Goal: Contribute content: Contribute content

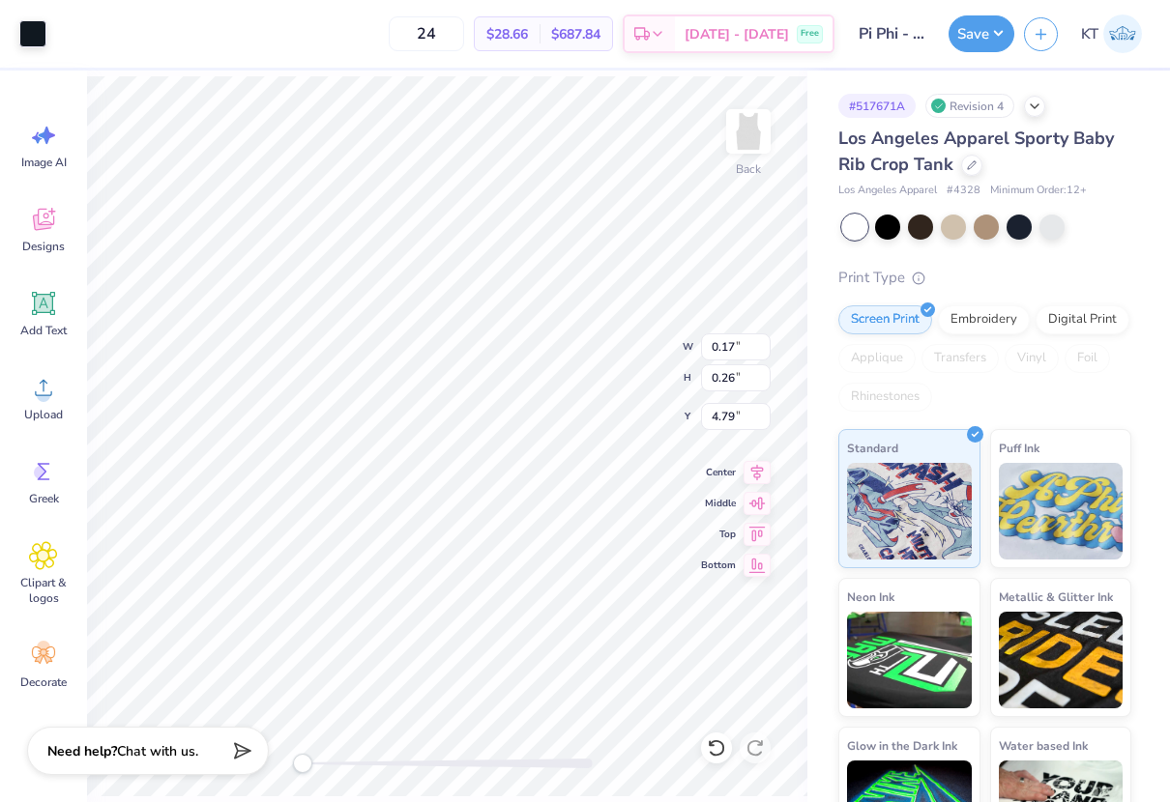
type input "3.80"
type input "2.45"
type input "1.50"
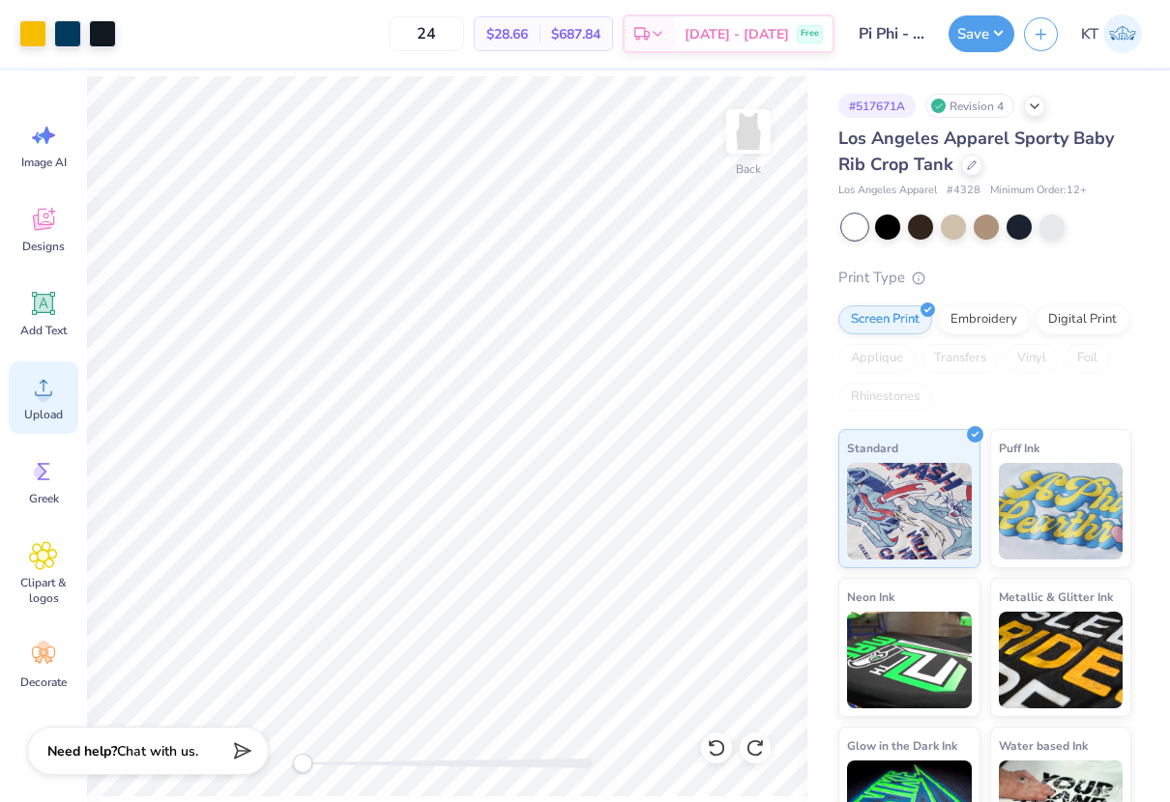
click at [48, 390] on icon at bounding box center [43, 387] width 29 height 29
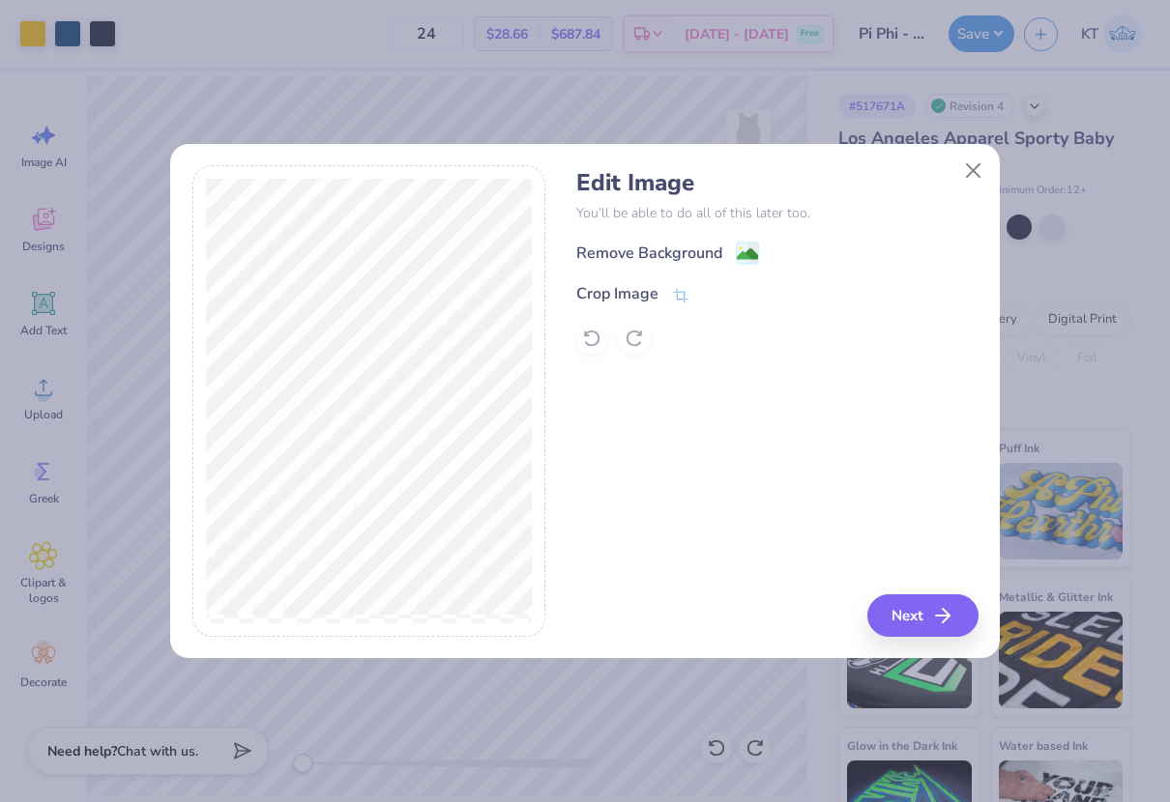
click at [744, 266] on div "Remove Background Crop Image" at bounding box center [776, 297] width 401 height 113
click at [747, 249] on image at bounding box center [747, 256] width 21 height 21
click at [684, 287] on span at bounding box center [680, 295] width 17 height 23
click at [708, 292] on icon at bounding box center [714, 294] width 12 height 12
click at [903, 614] on button "Next" at bounding box center [925, 615] width 111 height 43
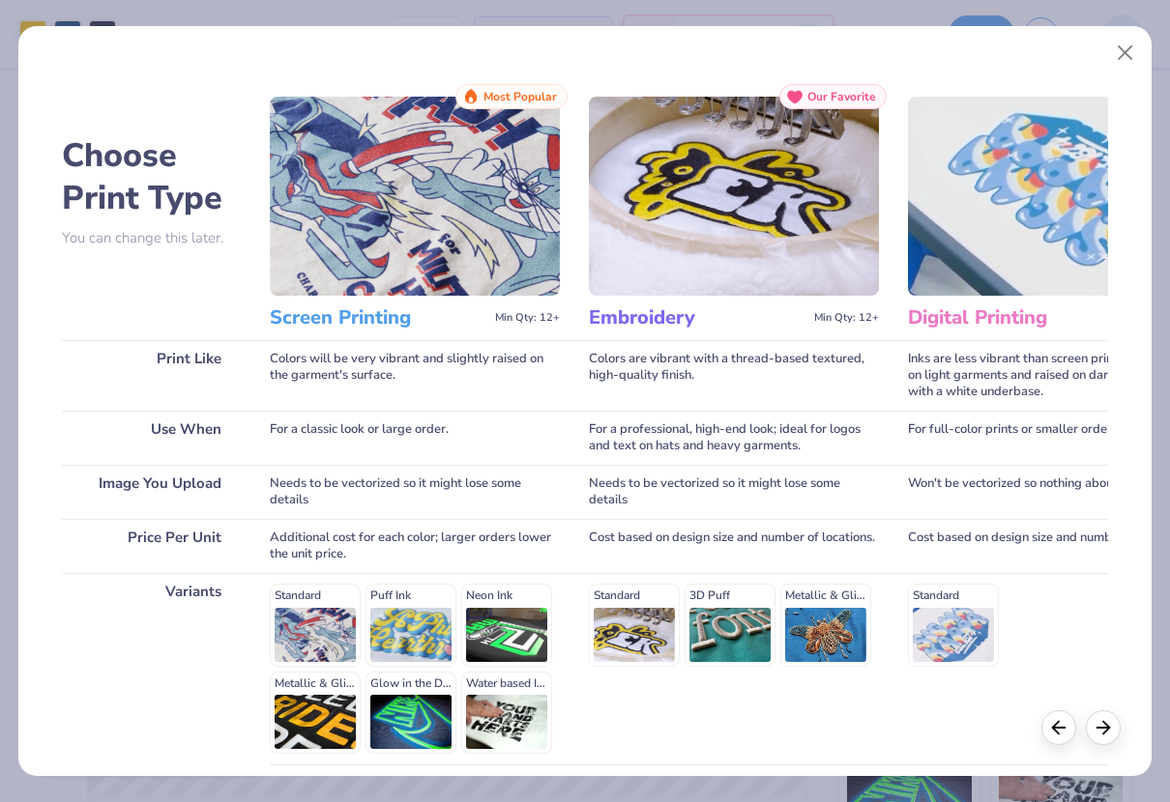
scroll to position [161, 0]
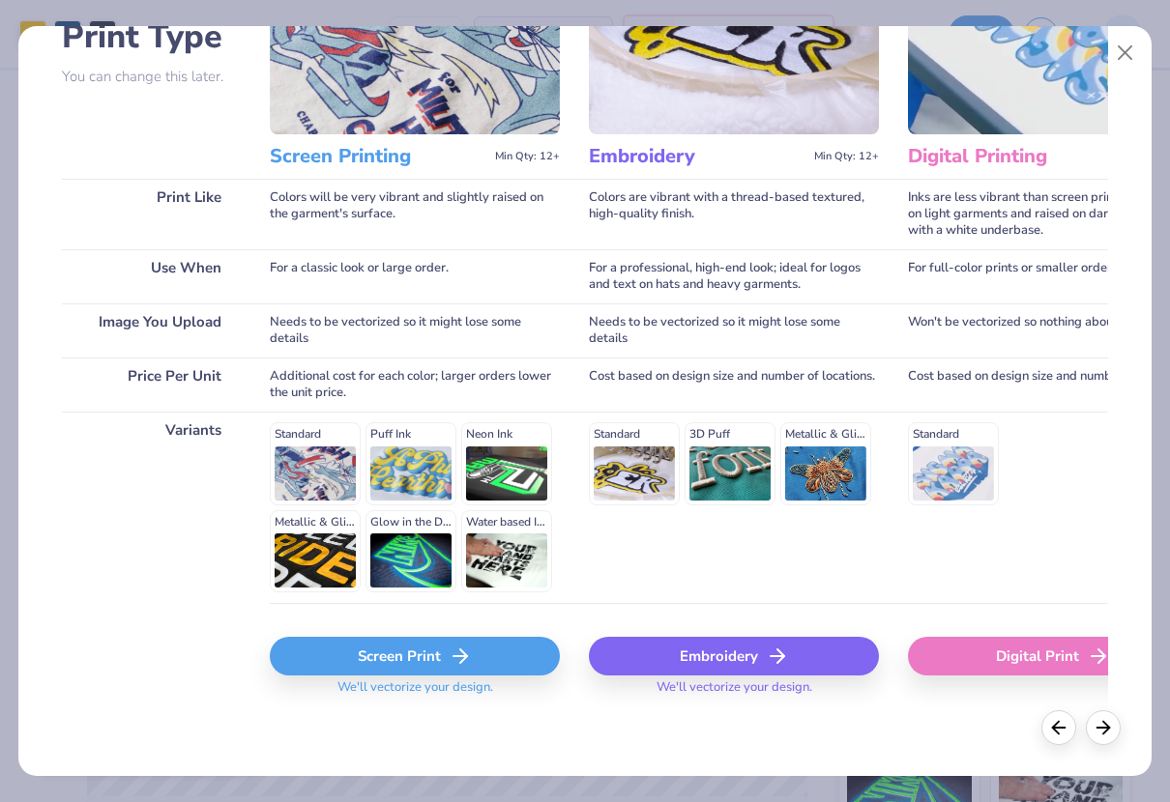
click at [415, 658] on div "Screen Print" at bounding box center [415, 656] width 290 height 39
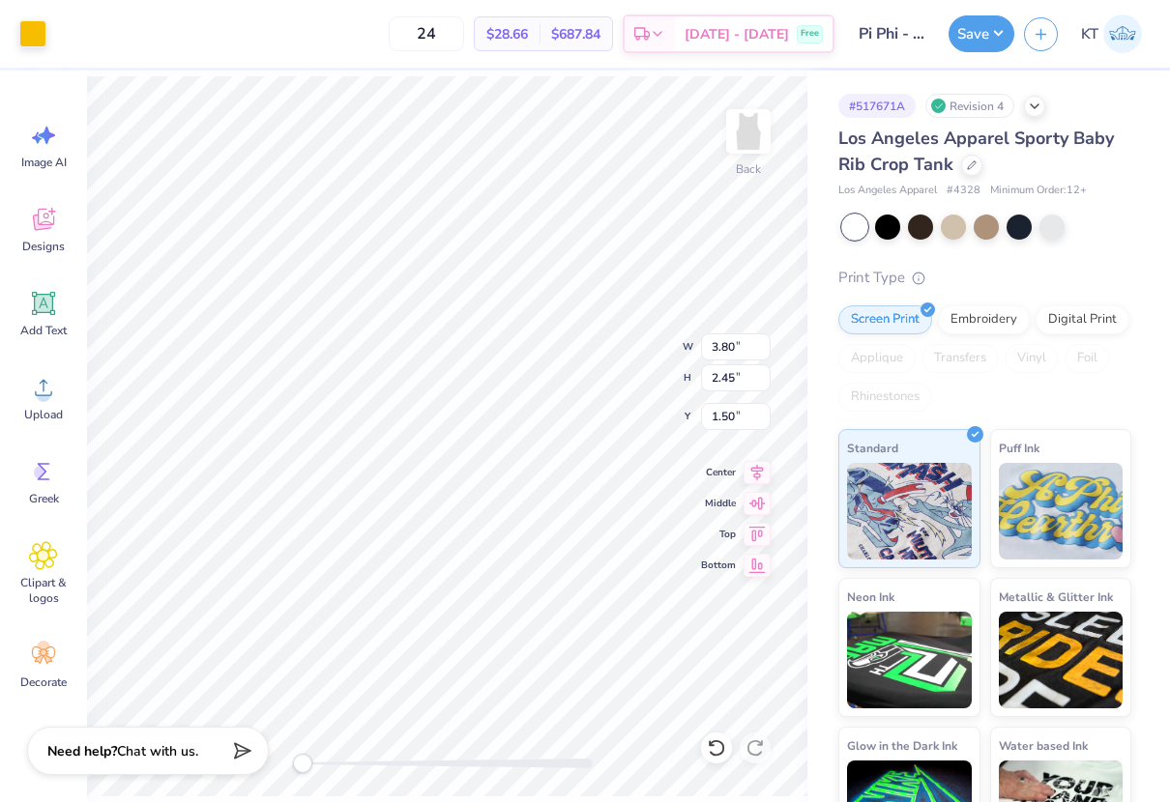
type input "3.80"
type input "2.45"
type input "1.50"
type input "4.03"
type input "2.88"
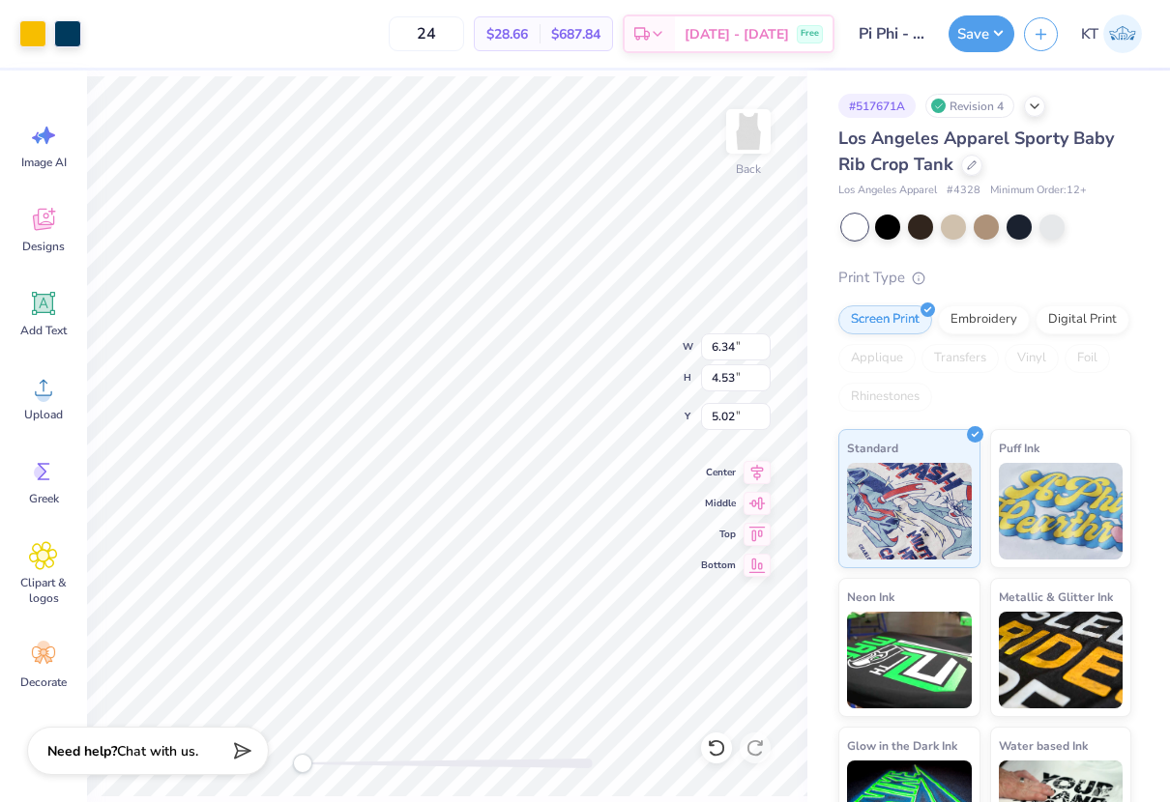
type input "6.66"
type input "6.10"
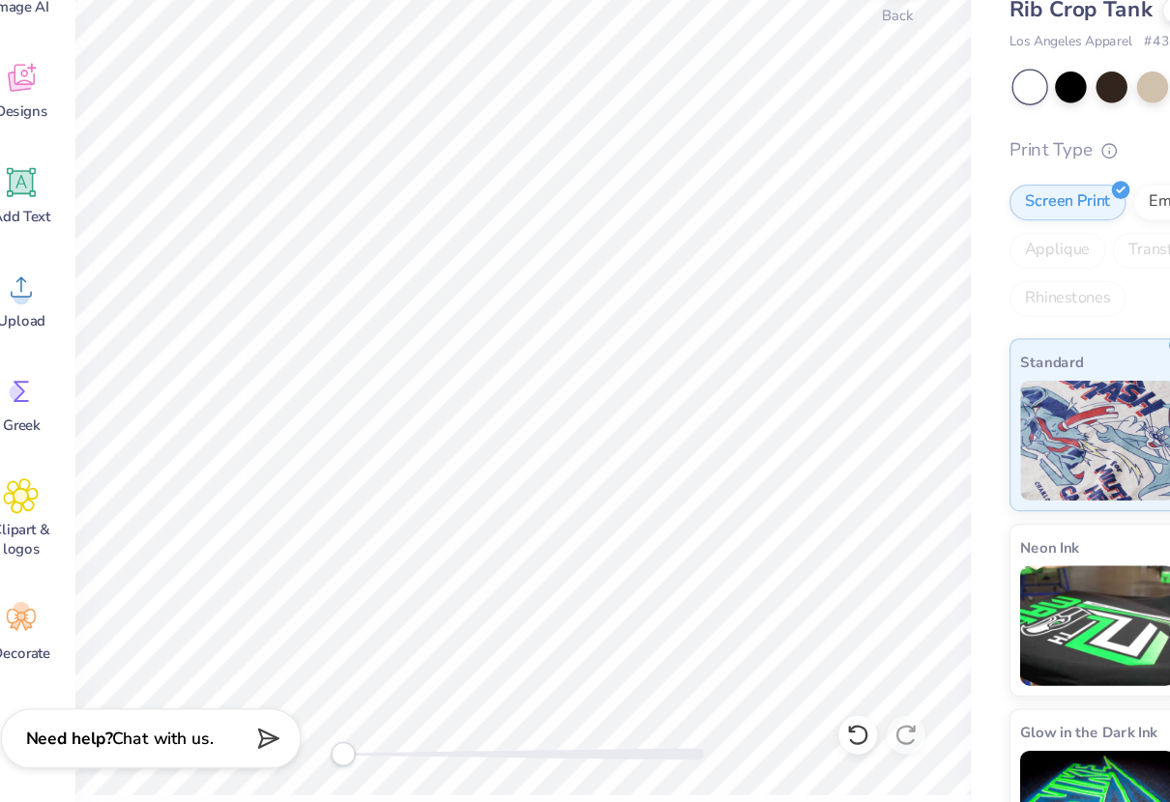
scroll to position [0, 0]
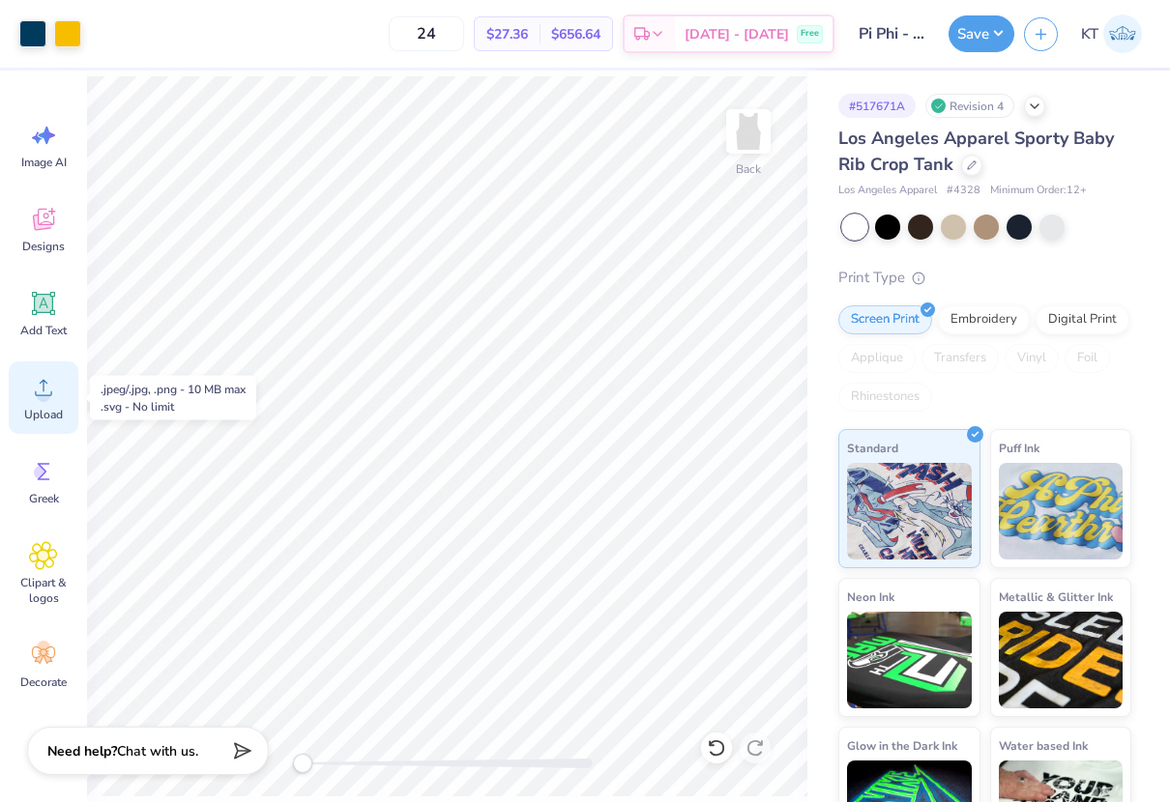
click at [56, 408] on span "Upload" at bounding box center [43, 414] width 39 height 15
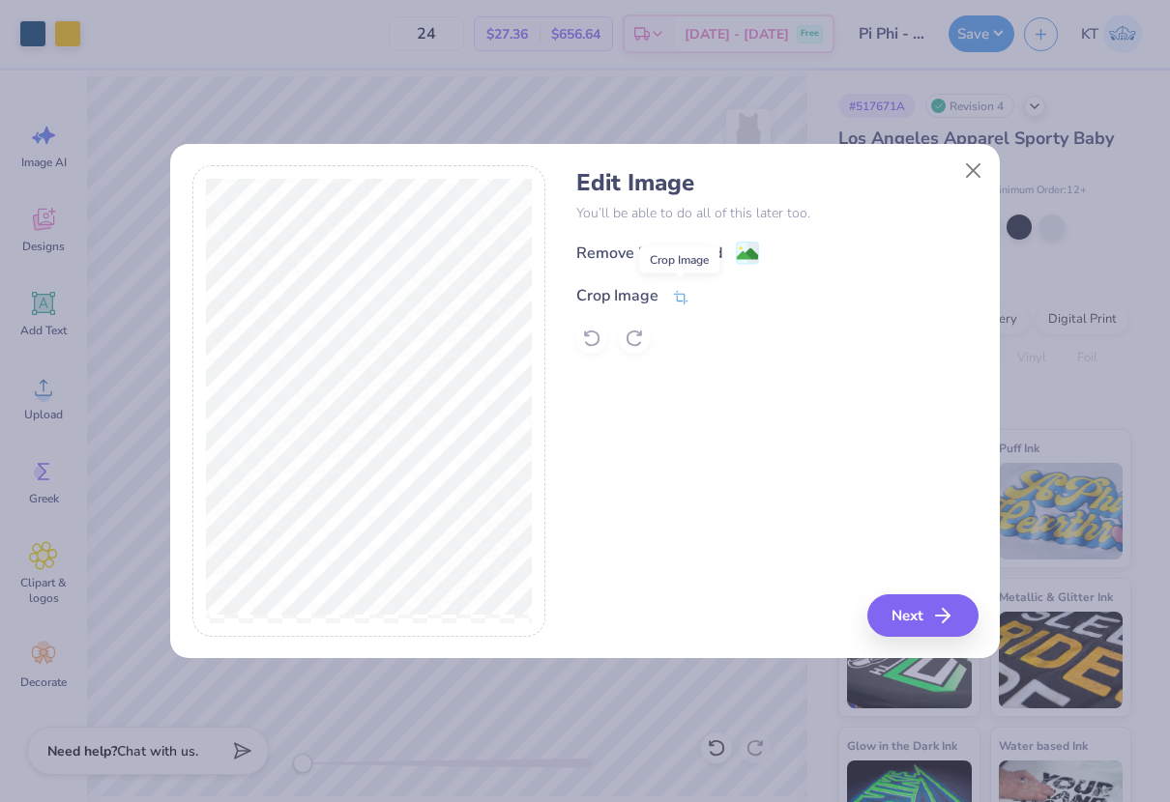
click at [680, 300] on icon at bounding box center [680, 297] width 17 height 17
click at [713, 294] on polyline at bounding box center [713, 294] width 8 height 6
click at [744, 261] on image at bounding box center [747, 256] width 21 height 21
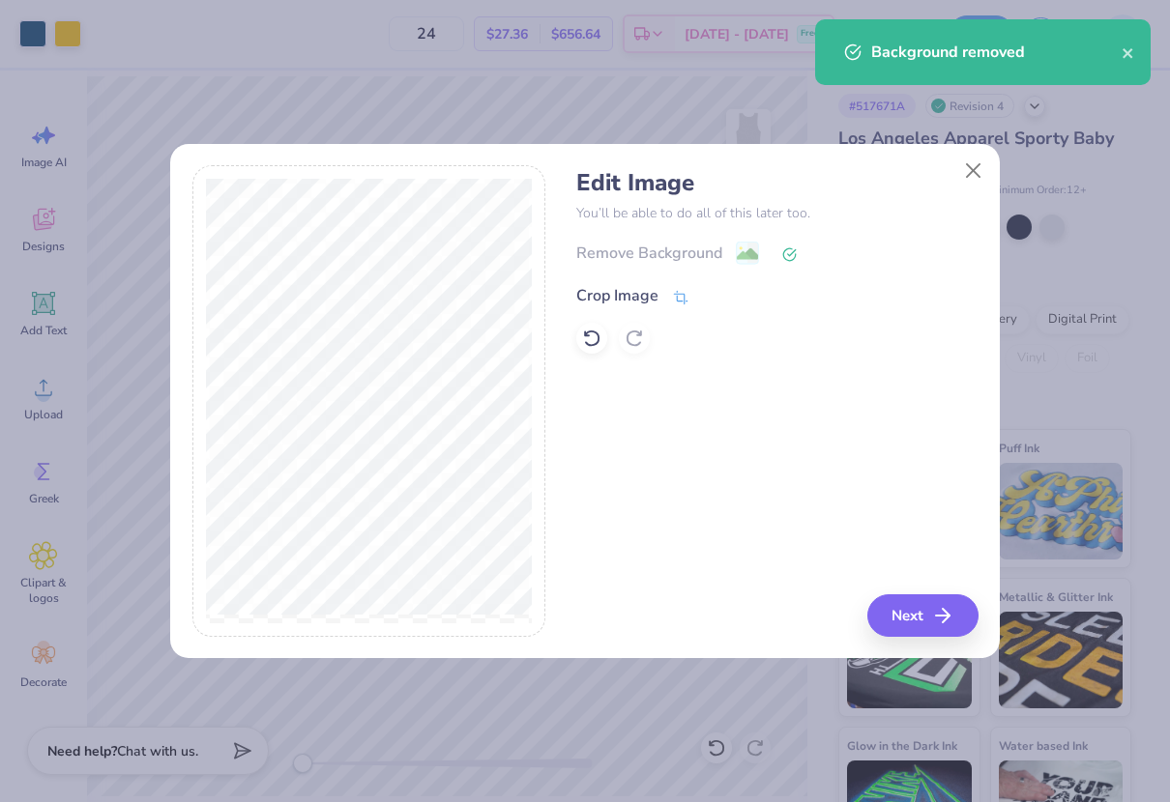
click at [682, 304] on icon at bounding box center [680, 297] width 17 height 17
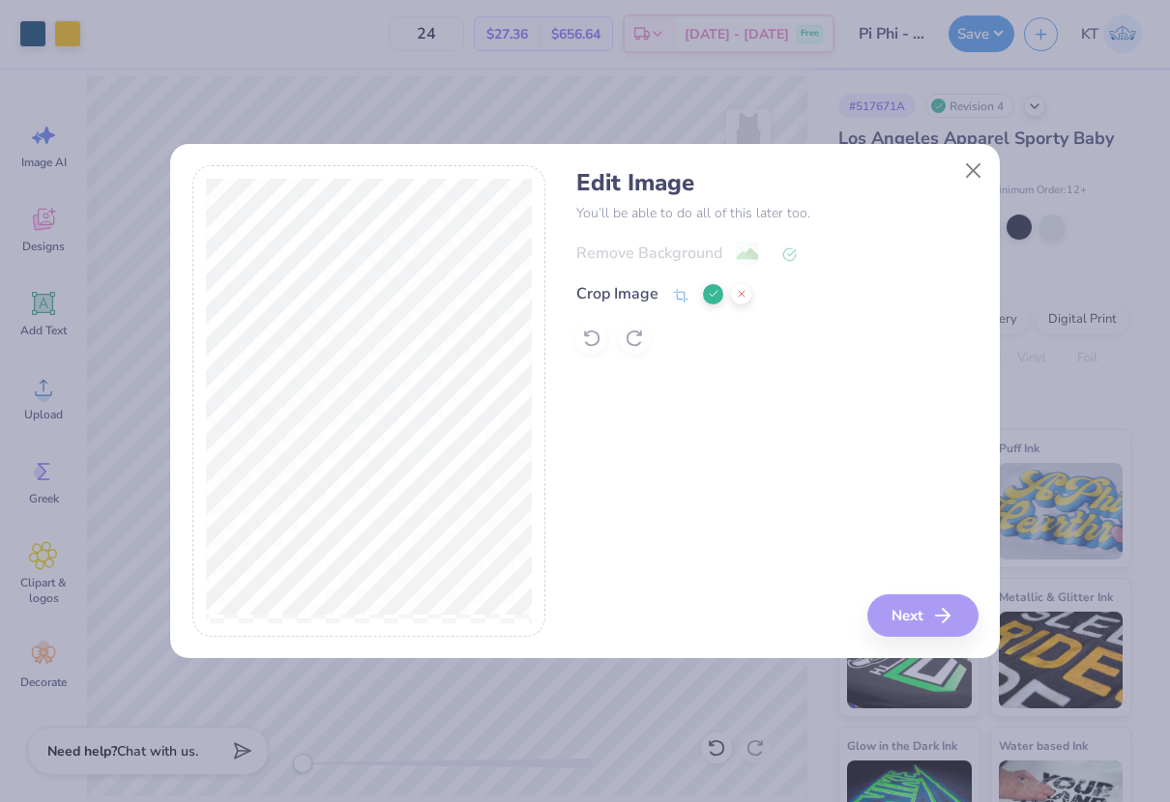
click at [710, 293] on icon at bounding box center [714, 294] width 12 height 12
click at [909, 623] on button "Next" at bounding box center [925, 615] width 111 height 43
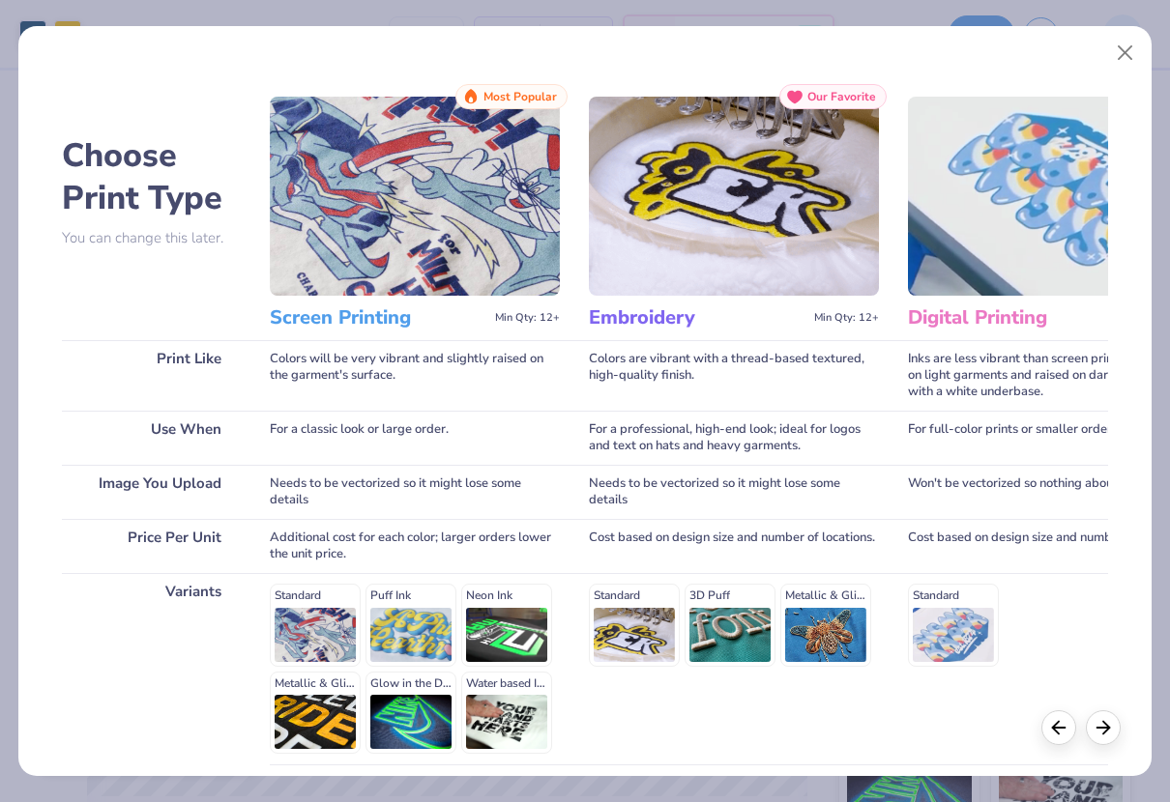
scroll to position [161, 0]
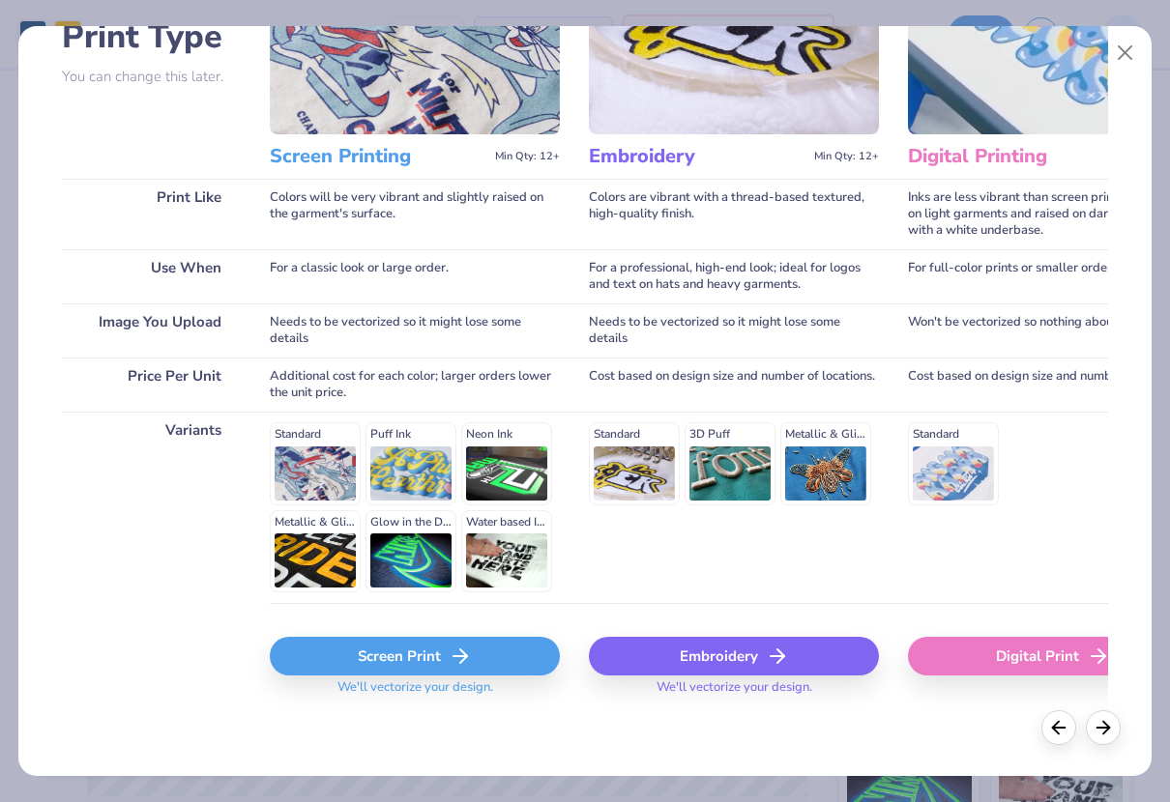
click at [425, 674] on div "Screen Print" at bounding box center [415, 656] width 290 height 39
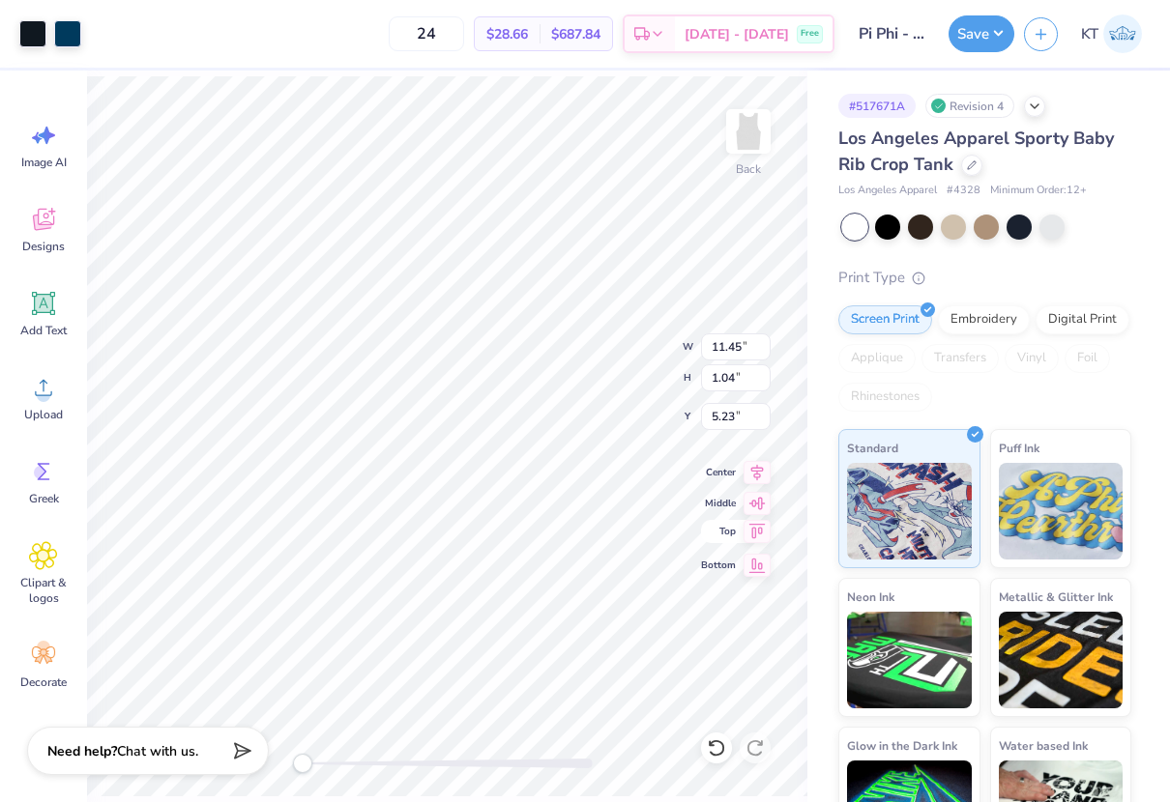
type input "4.75"
type input "0.43"
type input "5.84"
type input "2.44"
type input "0.22"
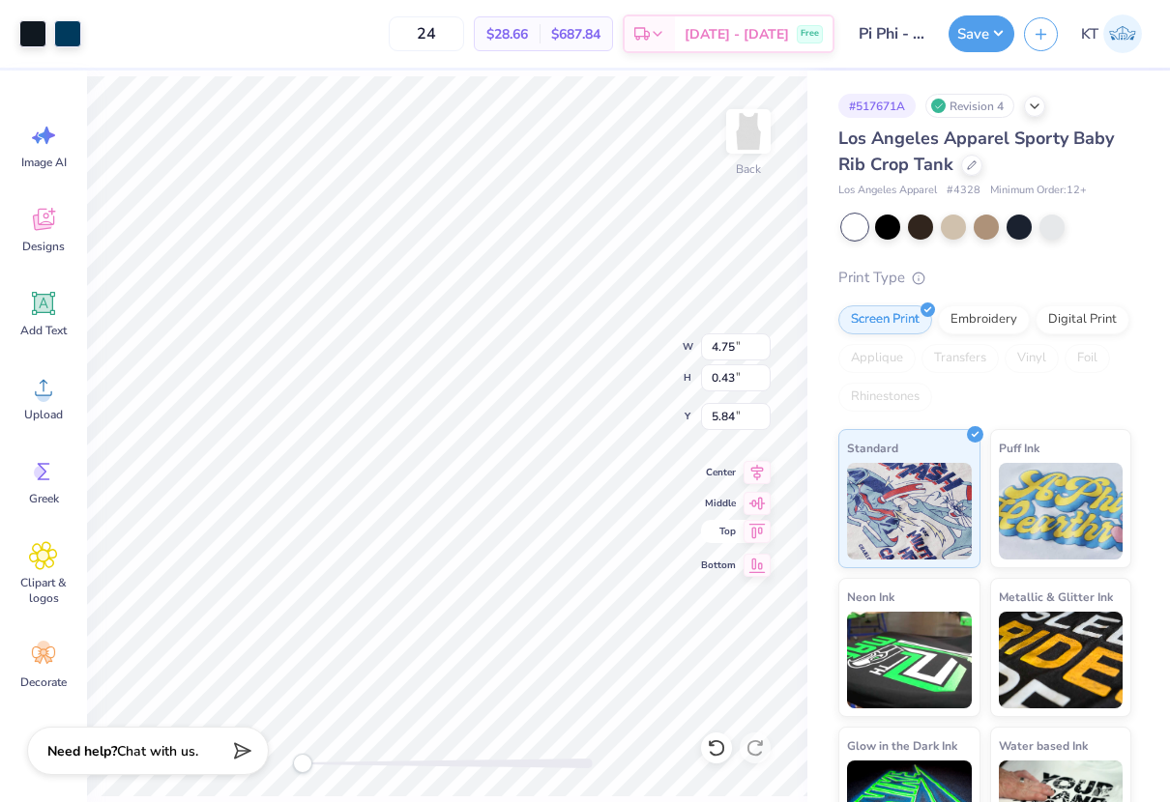
type input "4.59"
type input "4.75"
type input "0.43"
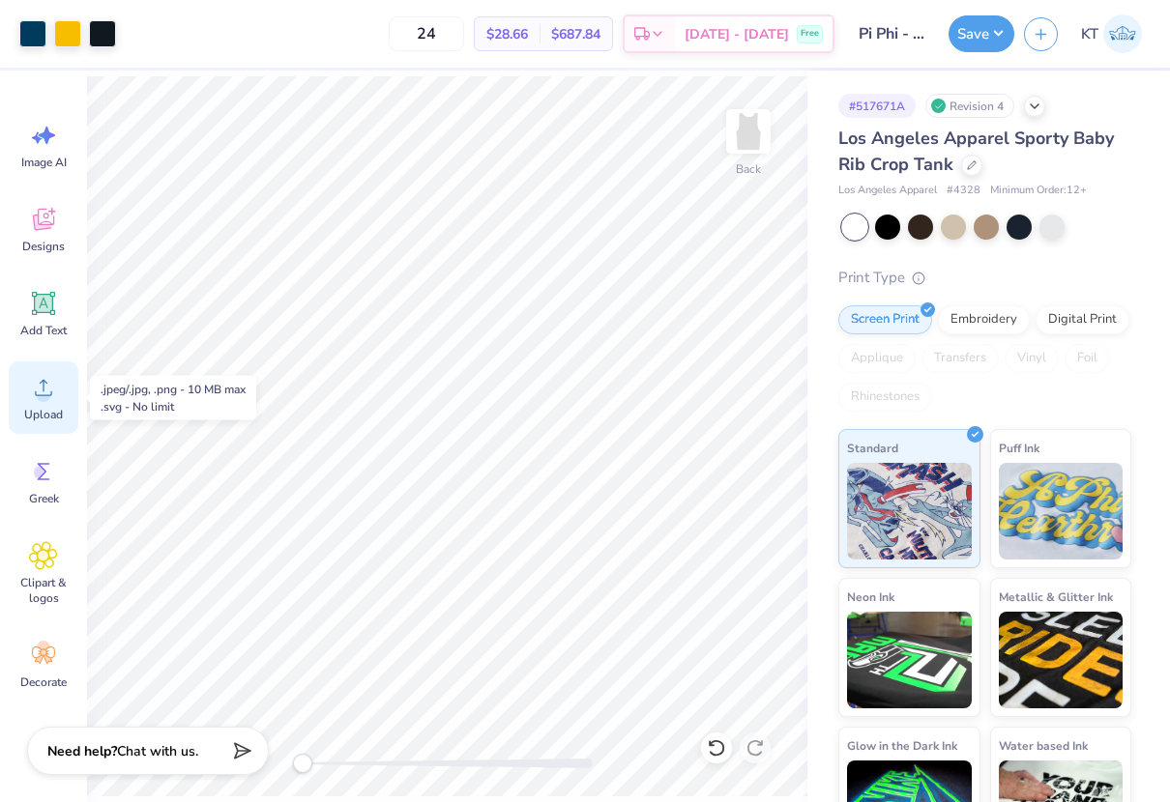
click at [45, 386] on icon at bounding box center [43, 387] width 29 height 29
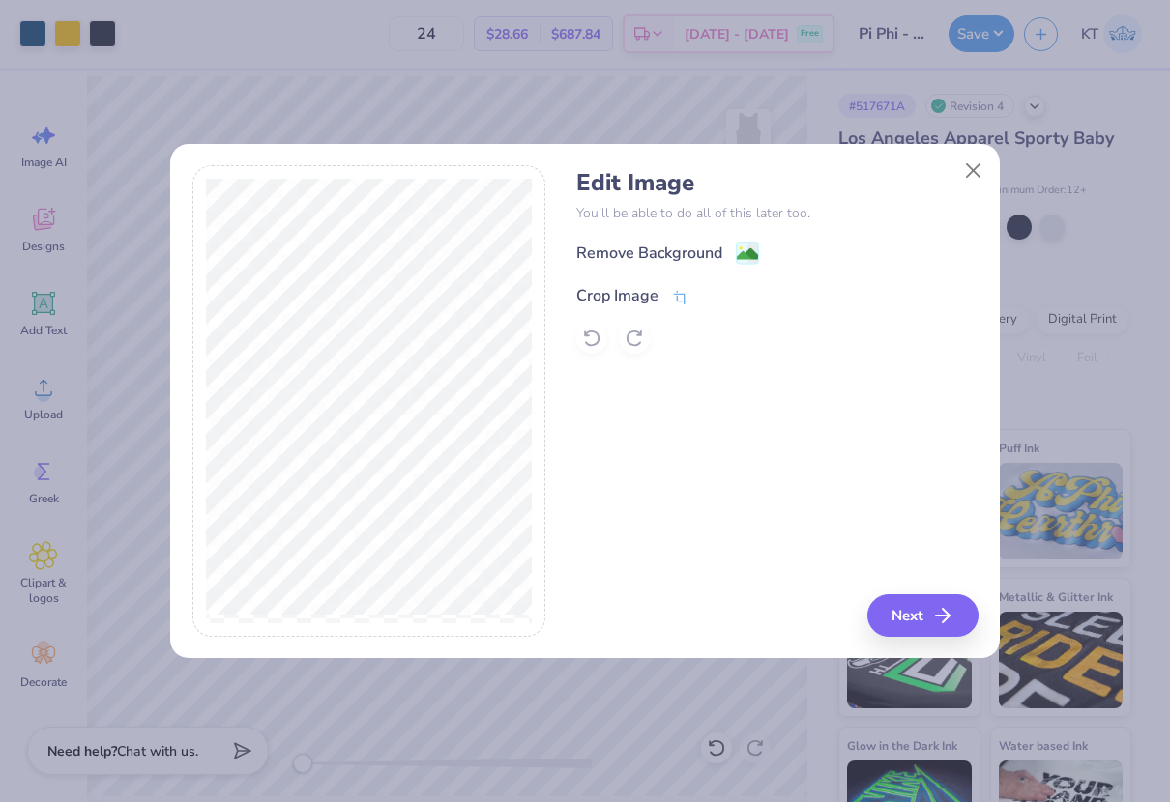
click at [680, 290] on icon at bounding box center [680, 297] width 17 height 17
click at [710, 298] on icon at bounding box center [714, 294] width 12 height 12
click at [737, 258] on image at bounding box center [747, 256] width 21 height 21
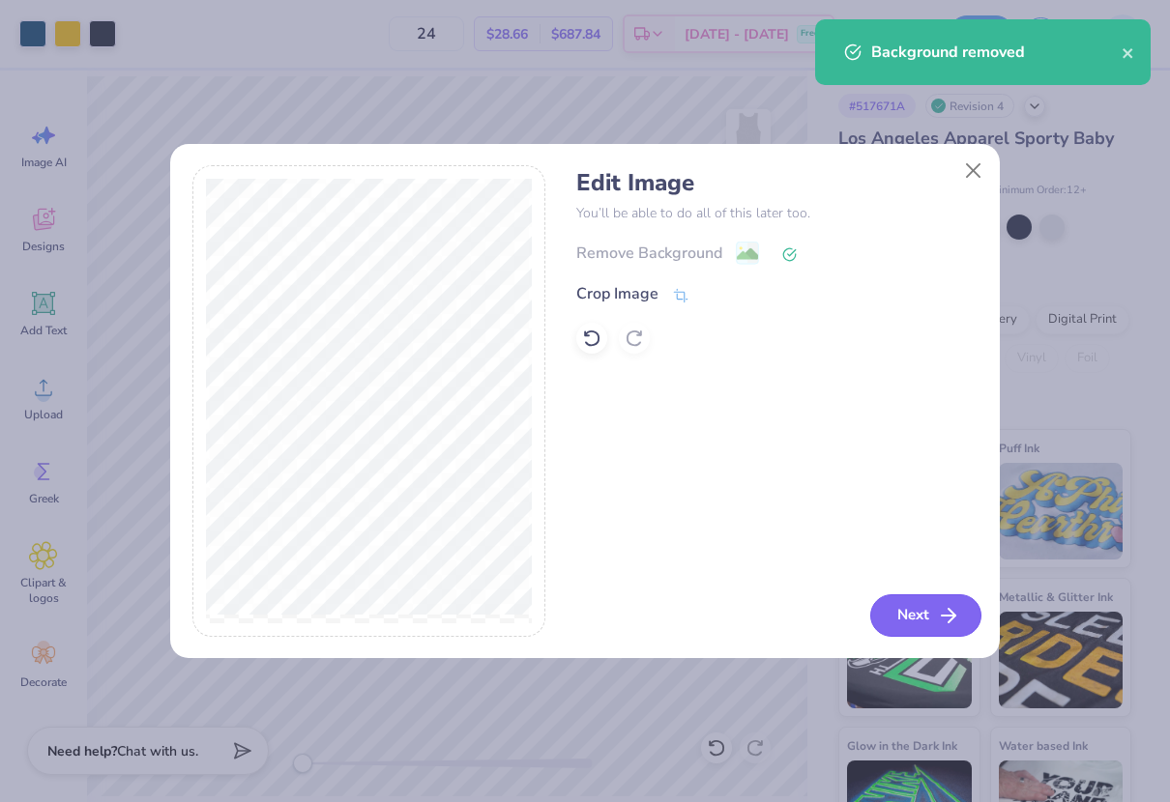
click at [929, 615] on button "Next" at bounding box center [925, 615] width 111 height 43
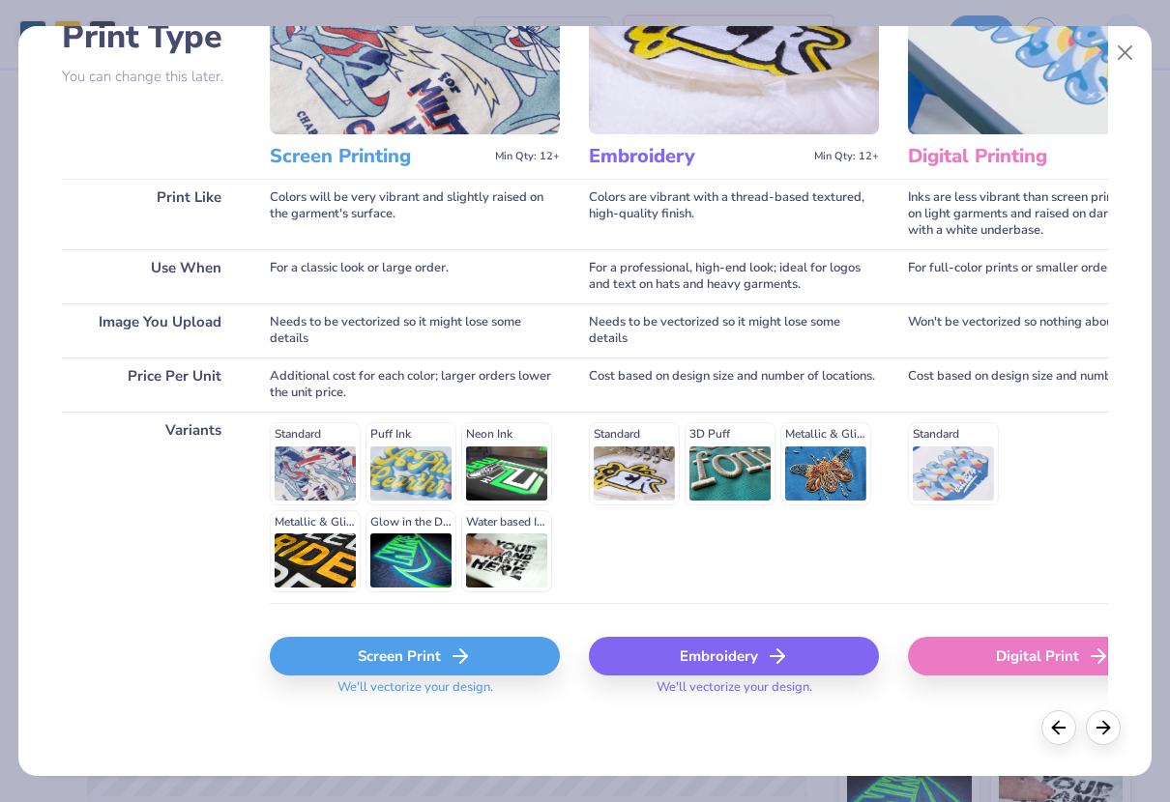
click at [412, 663] on div "Screen Print" at bounding box center [415, 656] width 290 height 39
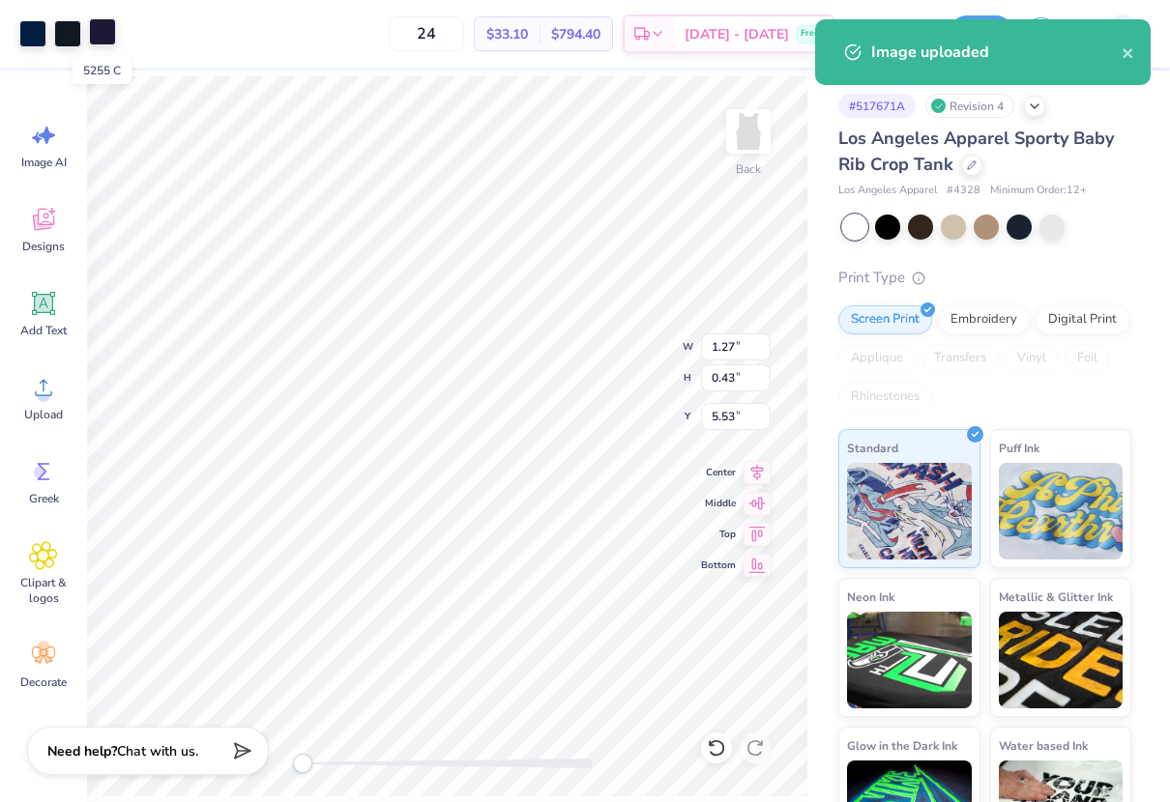
click at [103, 39] on div at bounding box center [102, 31] width 27 height 27
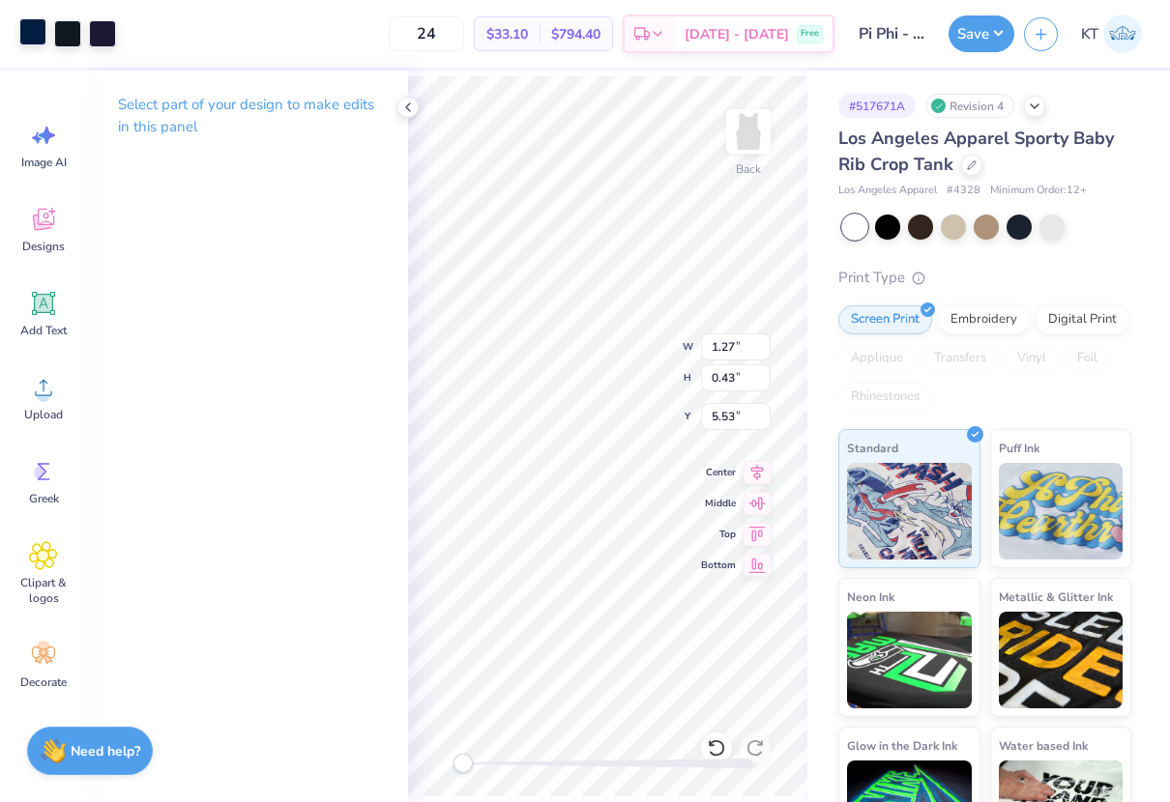
click at [38, 35] on div at bounding box center [32, 31] width 27 height 27
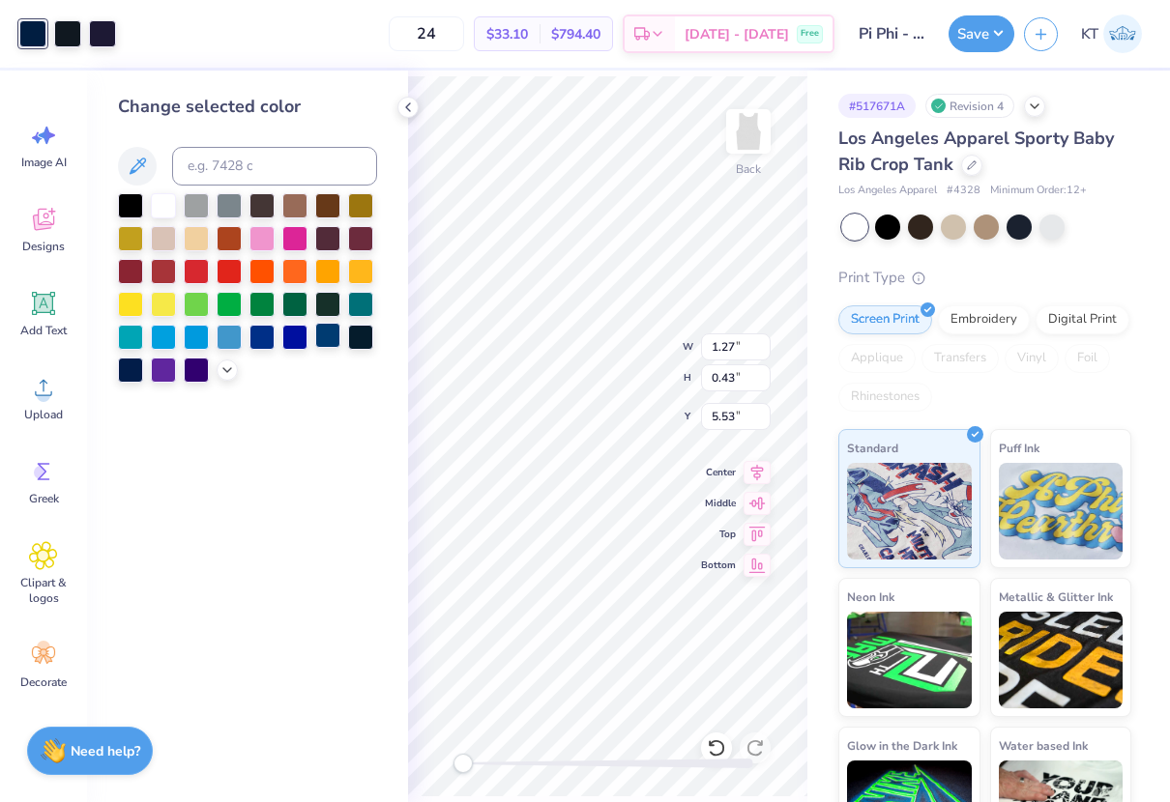
click at [327, 336] on div at bounding box center [327, 335] width 25 height 25
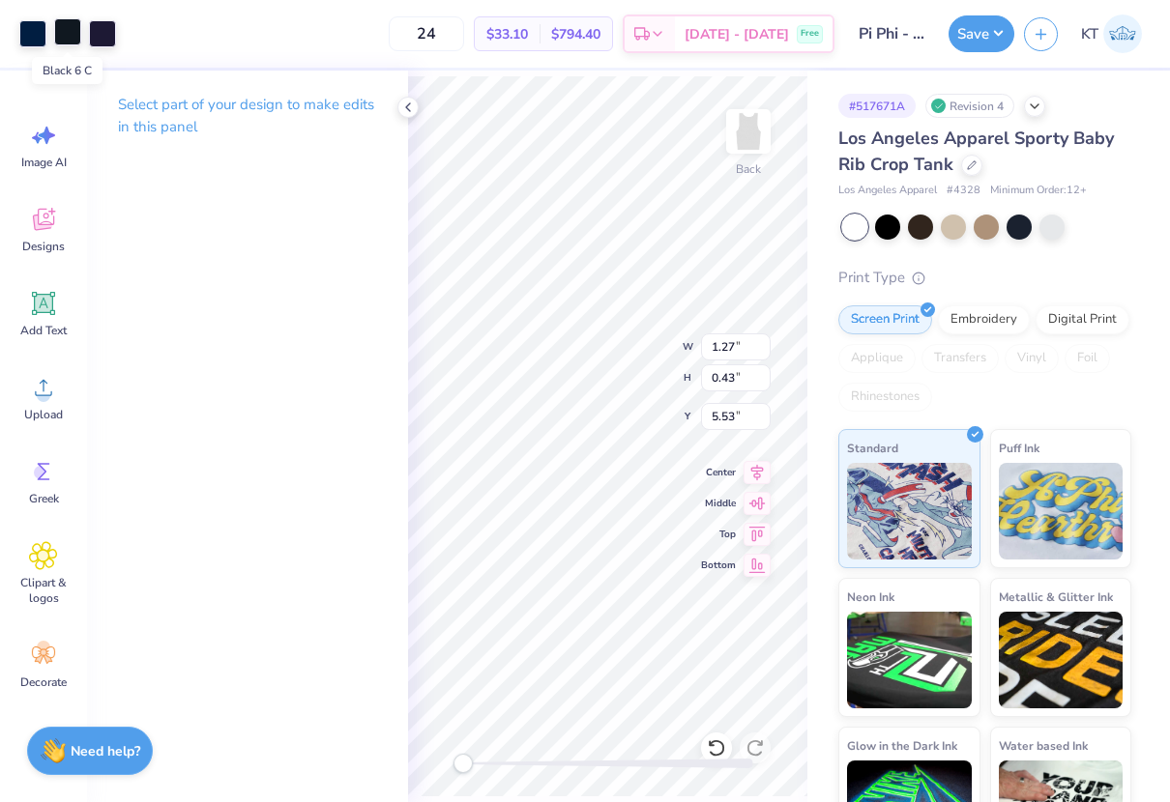
click at [72, 40] on div at bounding box center [67, 31] width 27 height 27
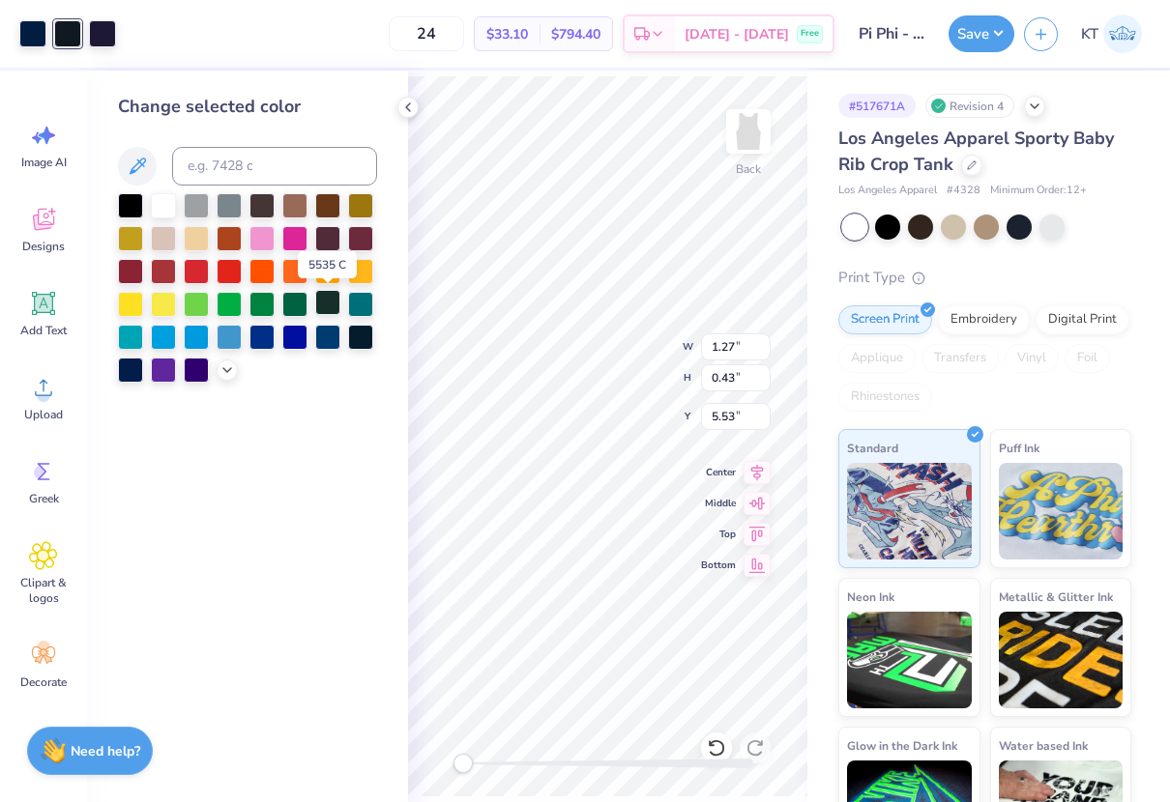
click at [332, 308] on div at bounding box center [327, 302] width 25 height 25
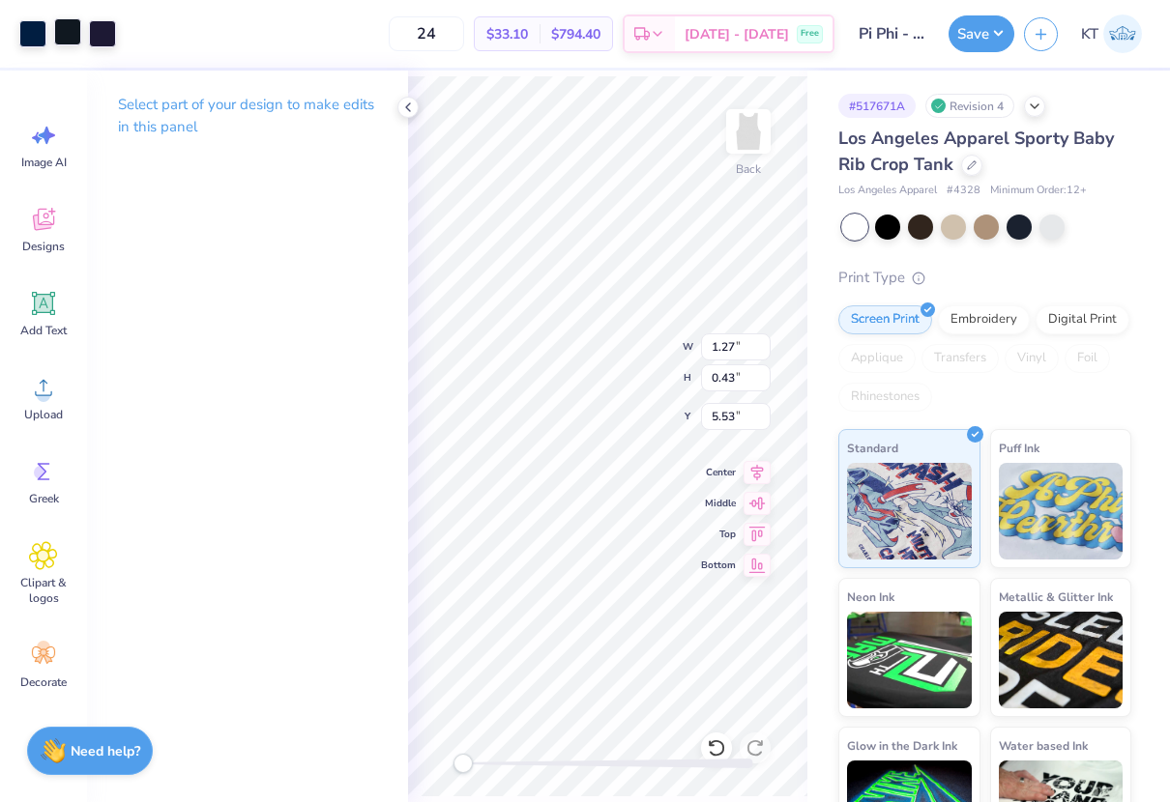
click at [69, 33] on div at bounding box center [67, 31] width 27 height 27
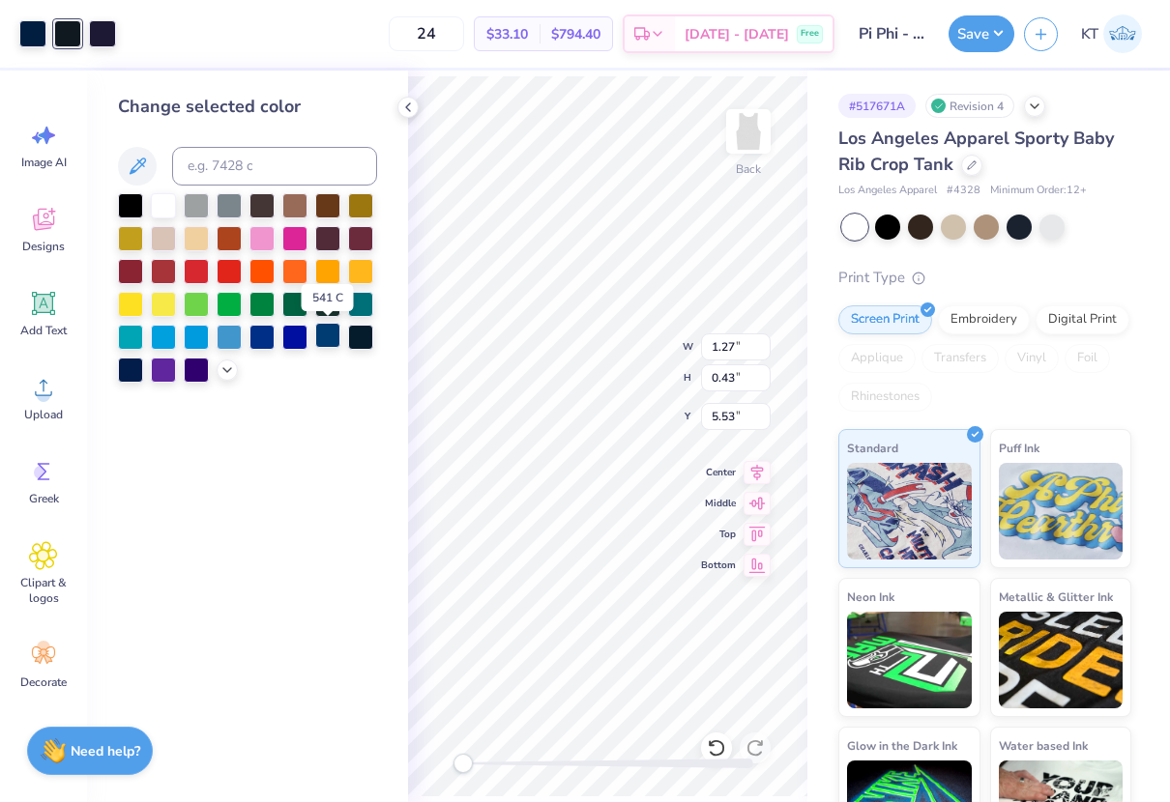
click at [326, 340] on div at bounding box center [327, 335] width 25 height 25
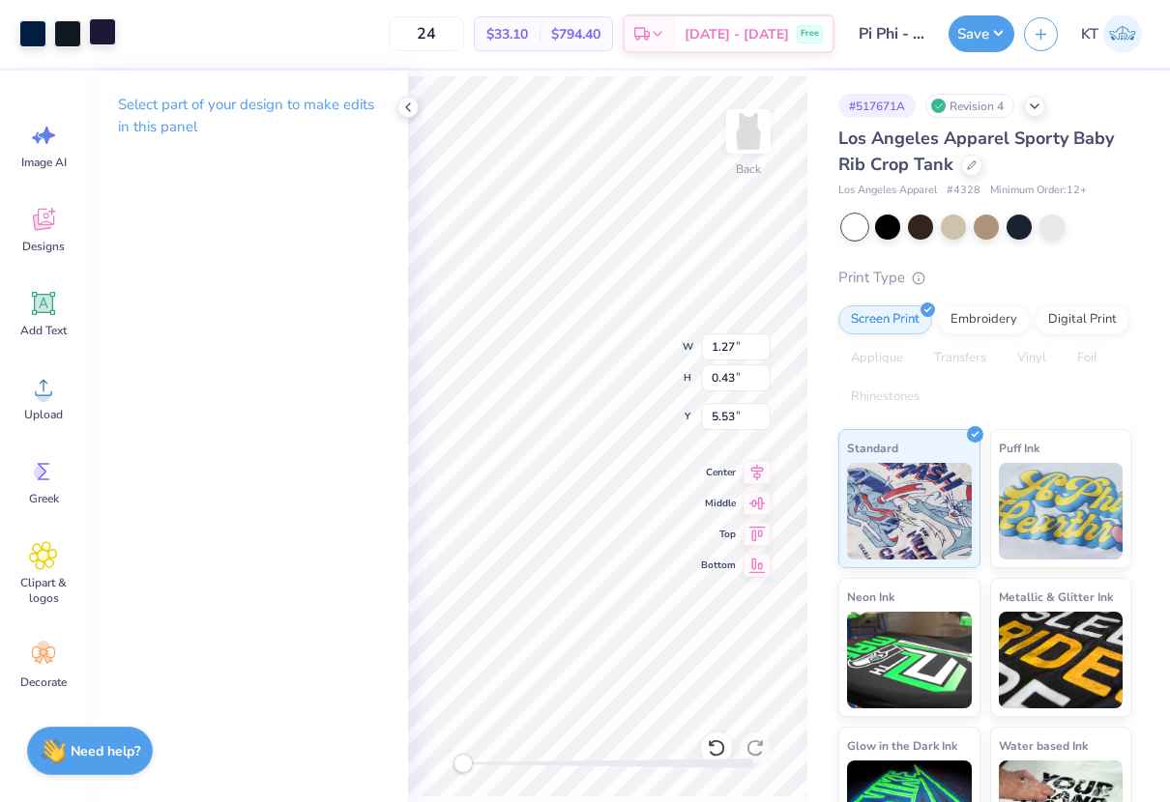
click at [103, 43] on div at bounding box center [102, 31] width 27 height 27
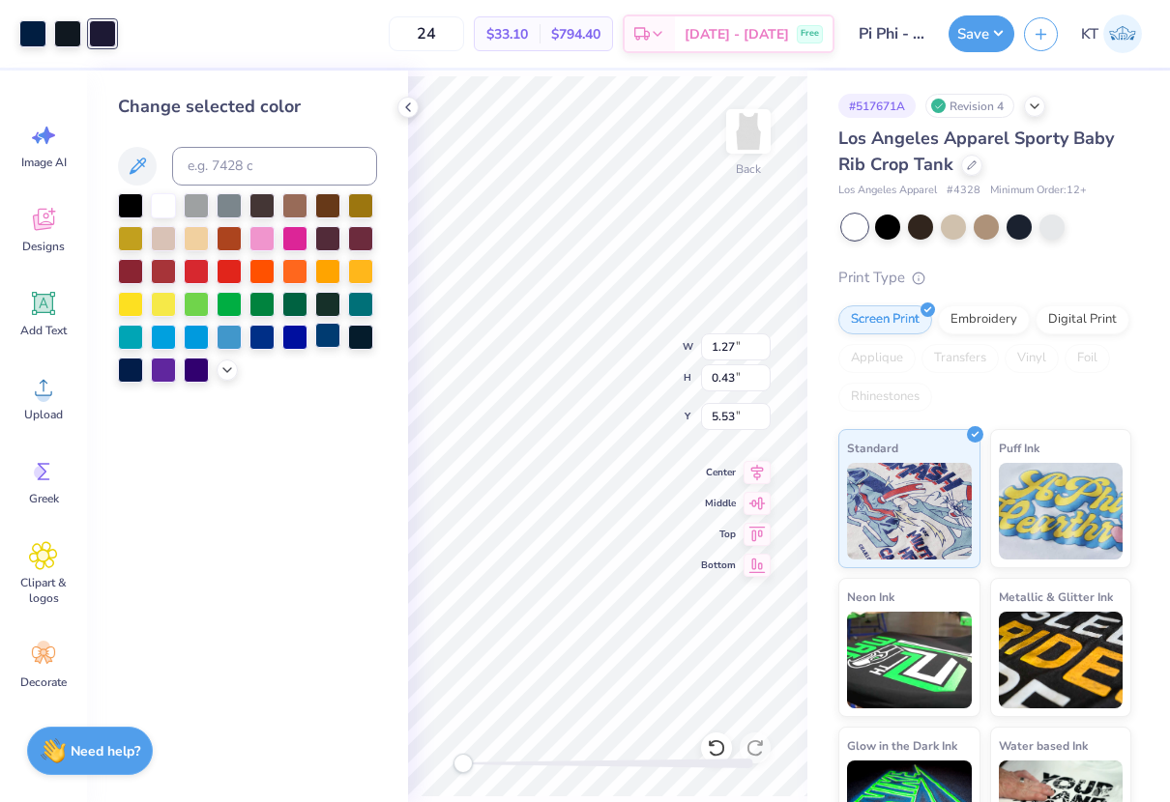
click at [327, 341] on div at bounding box center [327, 335] width 25 height 25
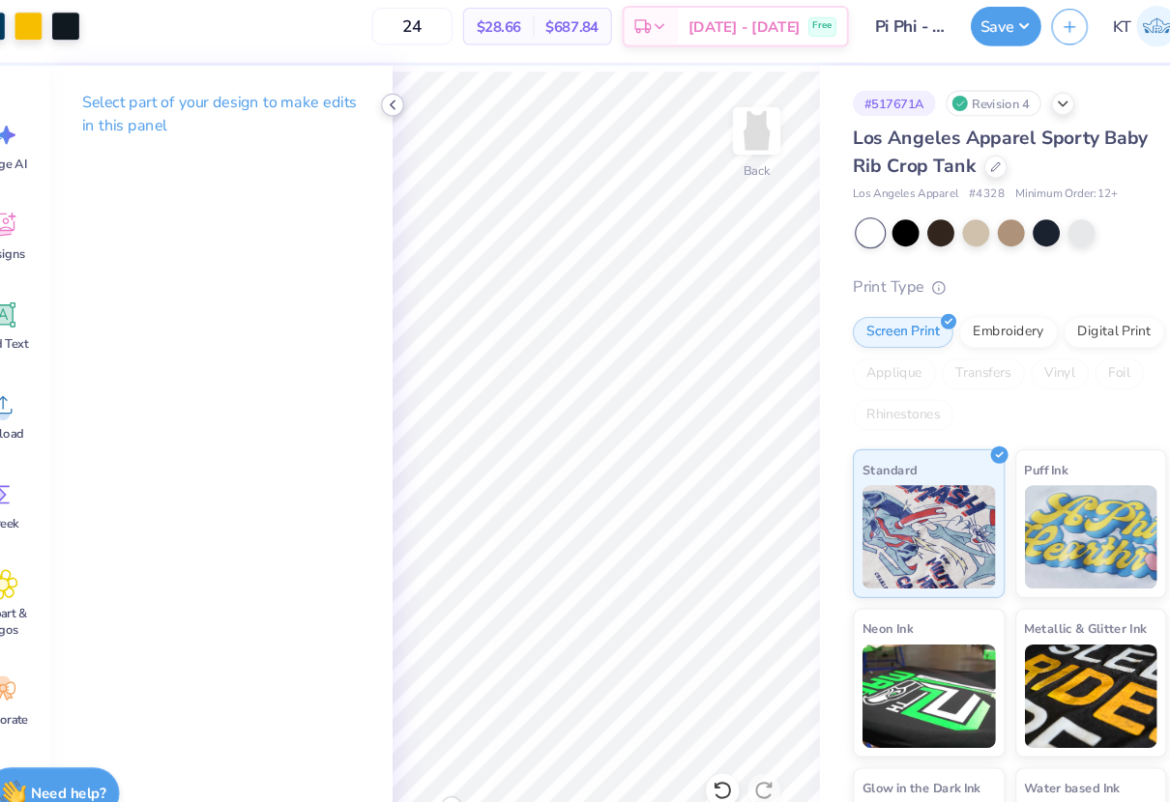
click at [409, 114] on icon at bounding box center [407, 107] width 15 height 15
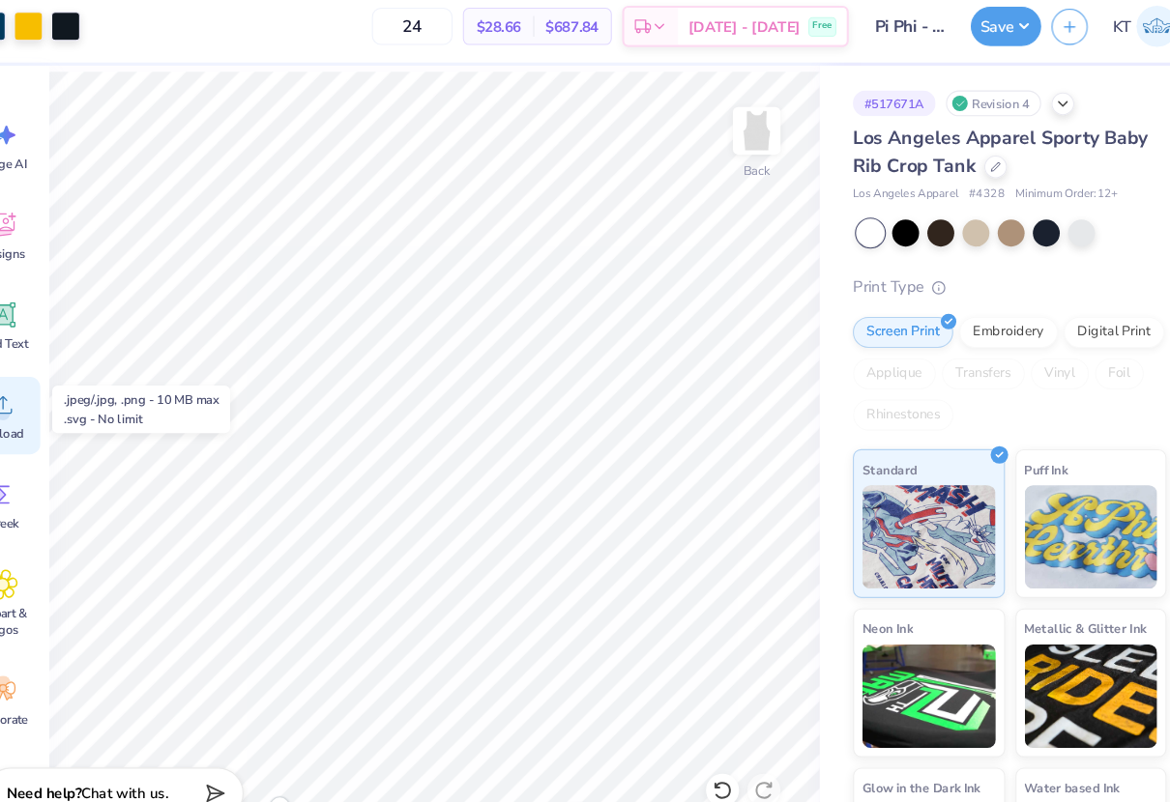
click at [60, 383] on div "Upload" at bounding box center [44, 397] width 70 height 72
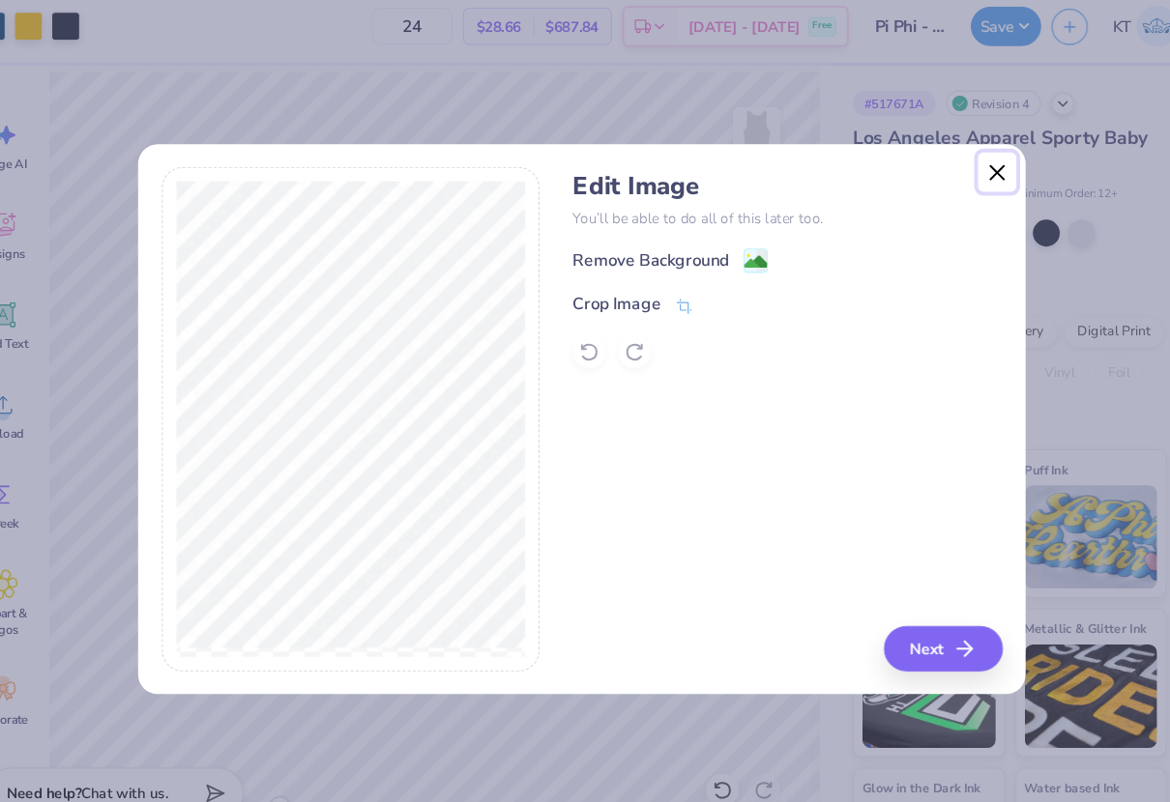
click at [983, 180] on button "Close" at bounding box center [973, 170] width 37 height 37
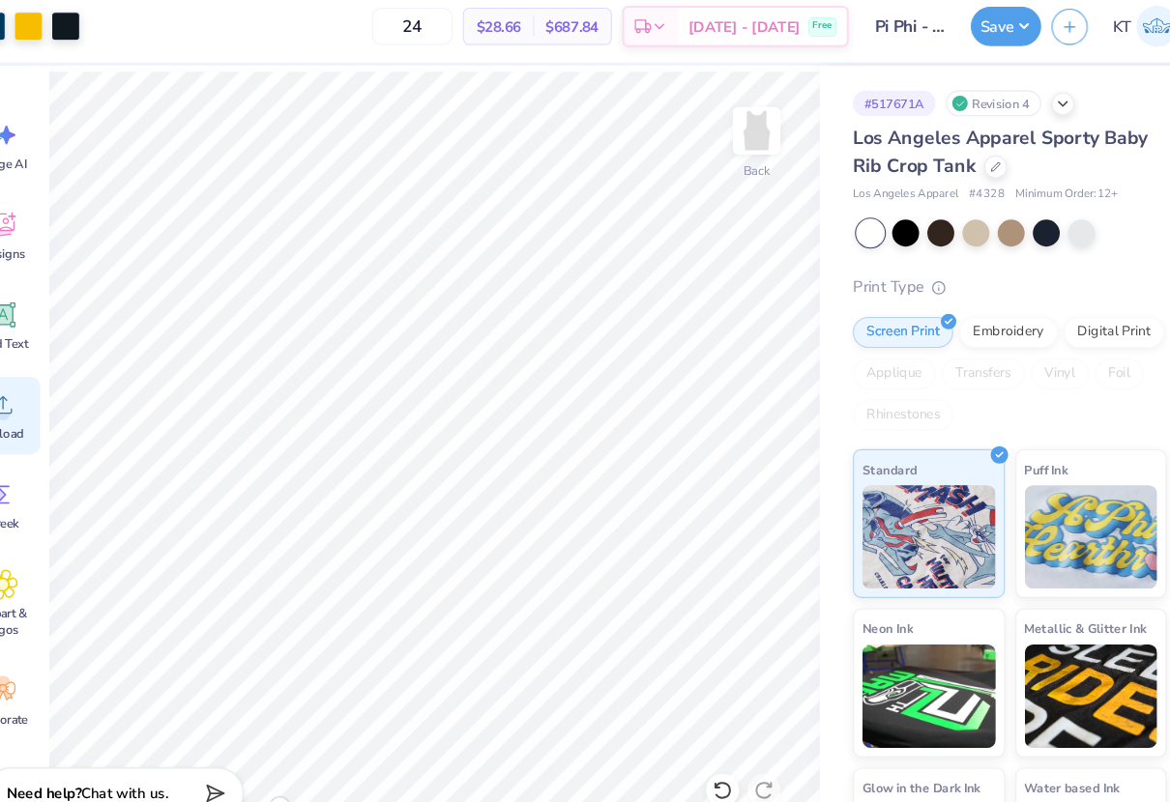
click at [50, 412] on span "Upload" at bounding box center [43, 414] width 39 height 15
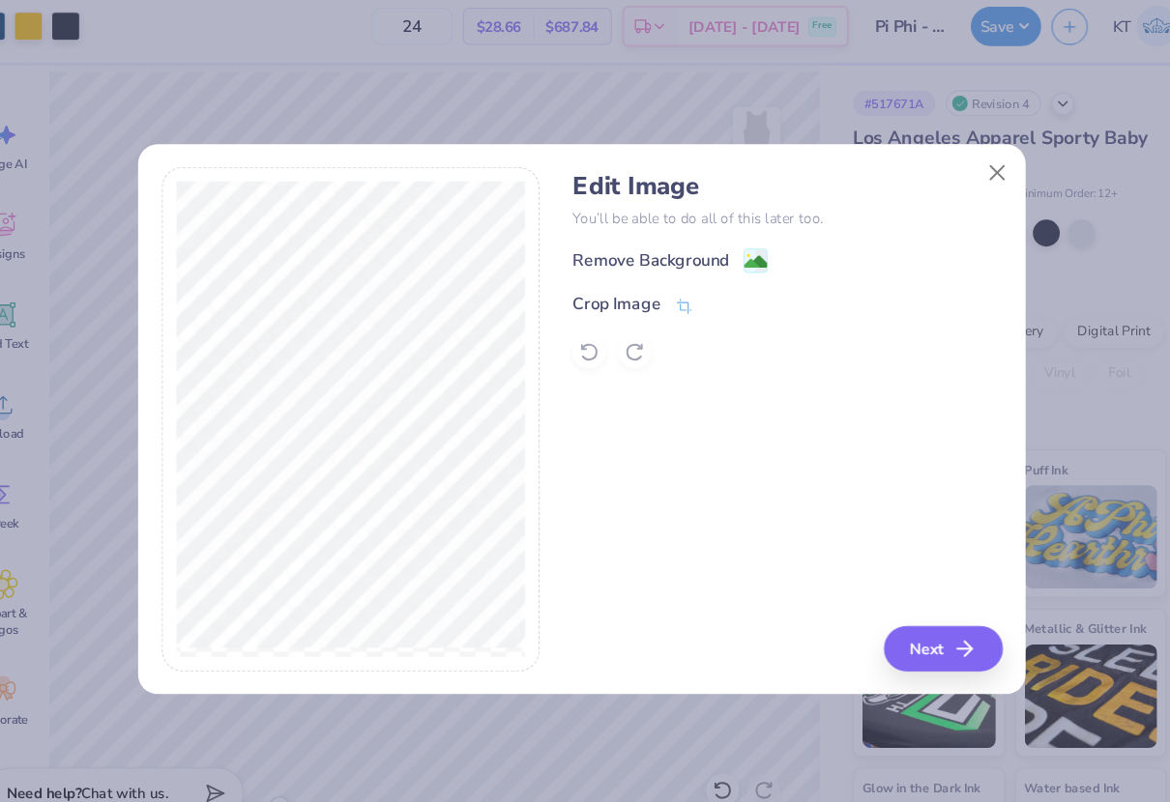
click at [689, 300] on div "Crop Image" at bounding box center [776, 293] width 401 height 23
click at [684, 298] on icon at bounding box center [680, 297] width 17 height 17
click at [716, 291] on polyline at bounding box center [713, 294] width 8 height 6
click at [756, 250] on image at bounding box center [747, 256] width 21 height 21
click at [910, 614] on button "Next" at bounding box center [925, 615] width 111 height 43
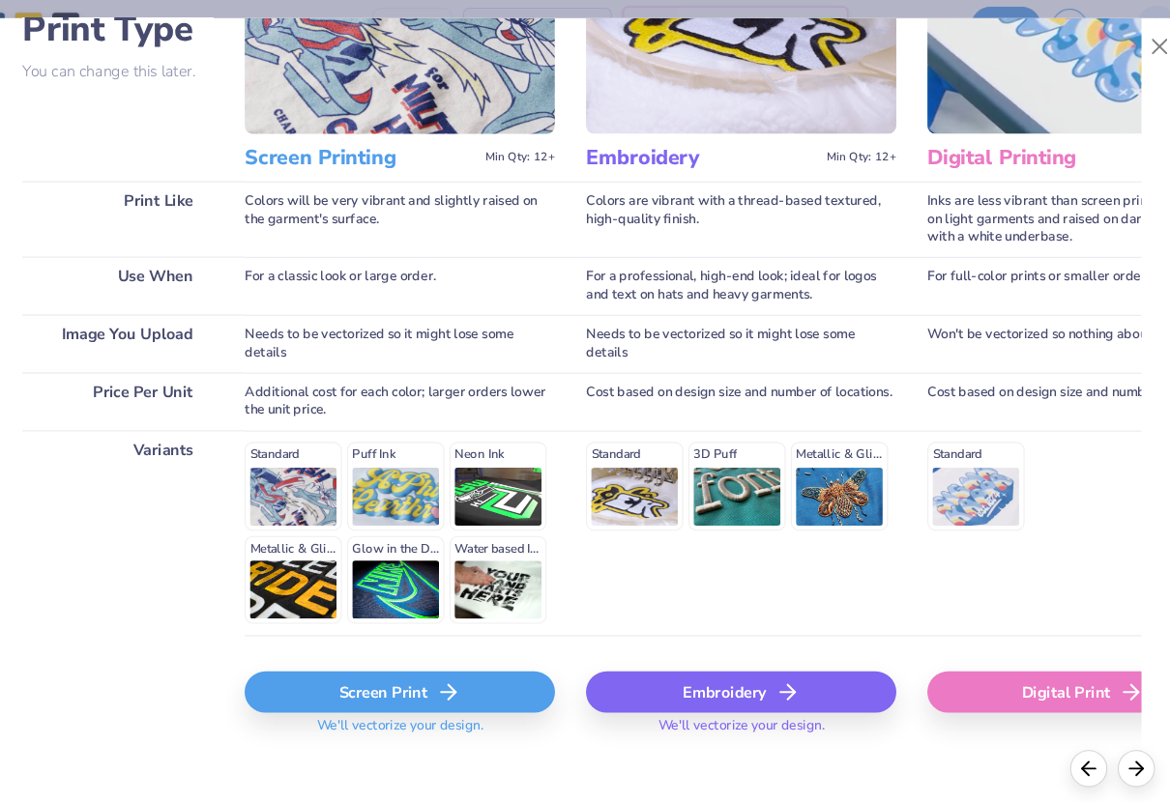
click at [383, 662] on div "Screen Print" at bounding box center [415, 656] width 290 height 39
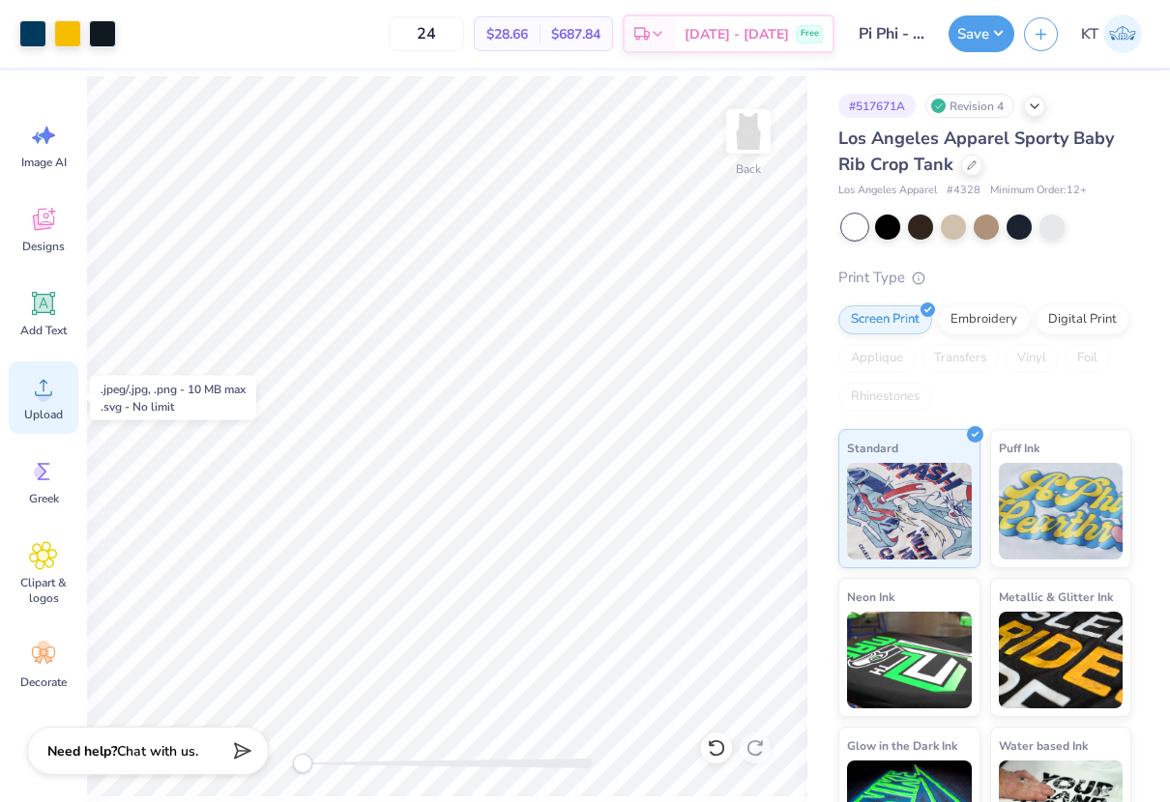
click at [43, 383] on icon at bounding box center [43, 388] width 17 height 16
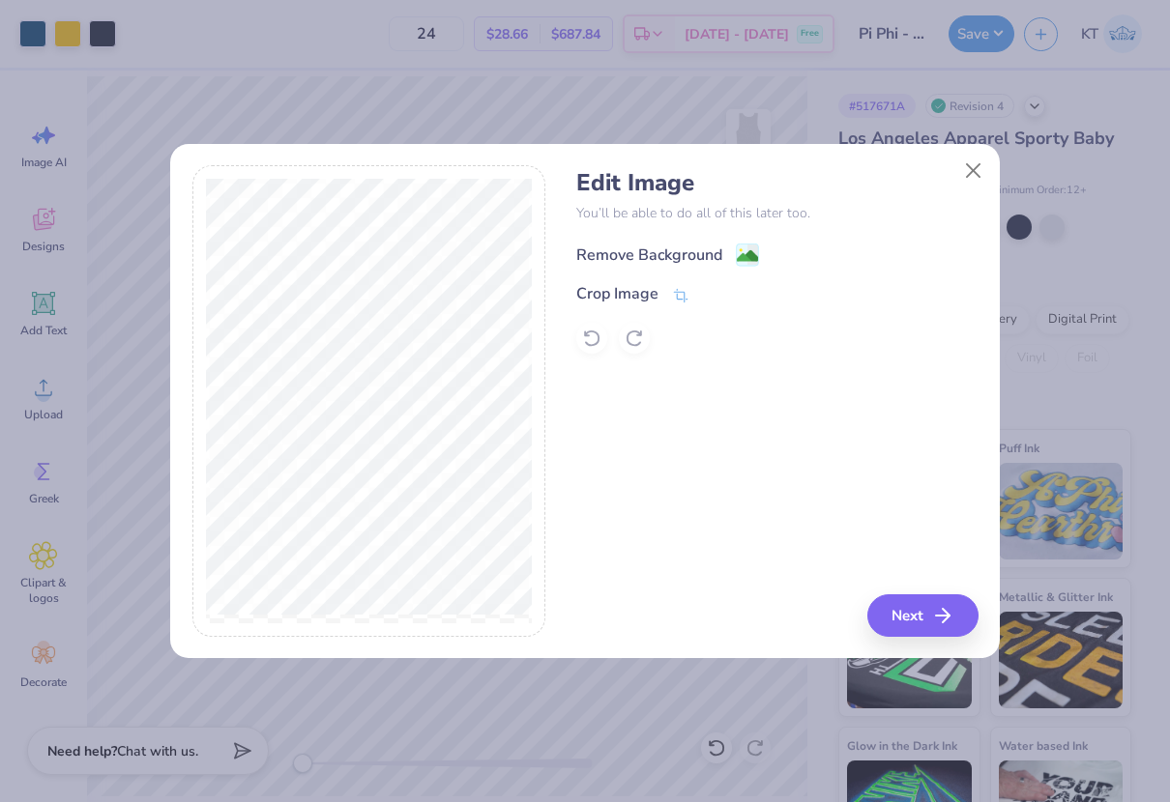
click at [742, 261] on image at bounding box center [747, 256] width 21 height 21
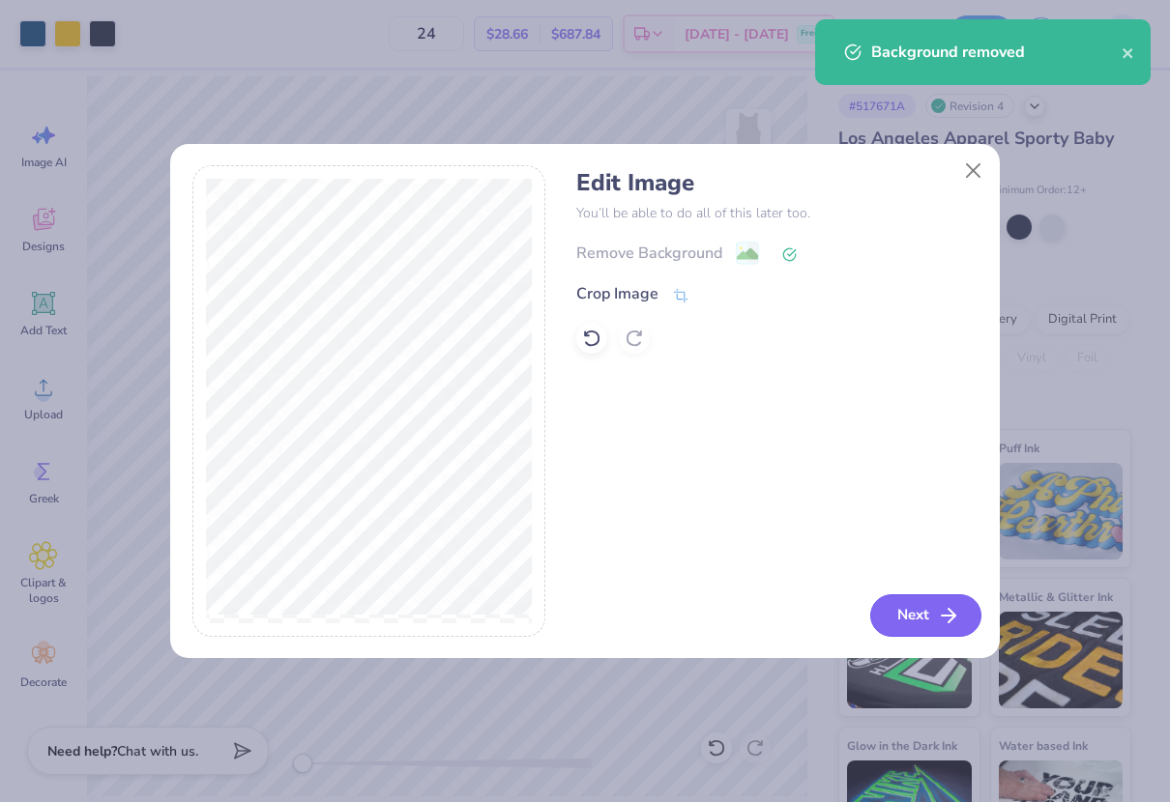
click at [916, 616] on button "Next" at bounding box center [925, 615] width 111 height 43
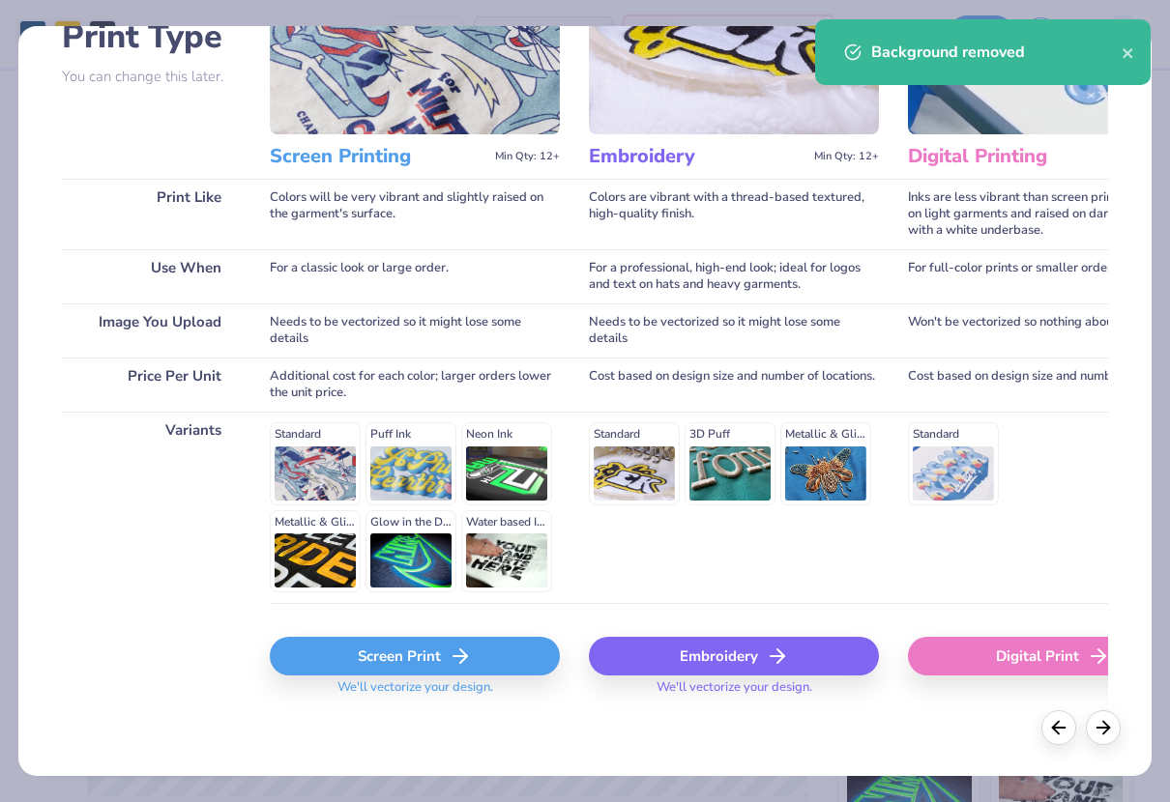
click at [426, 655] on div "Screen Print" at bounding box center [415, 656] width 290 height 39
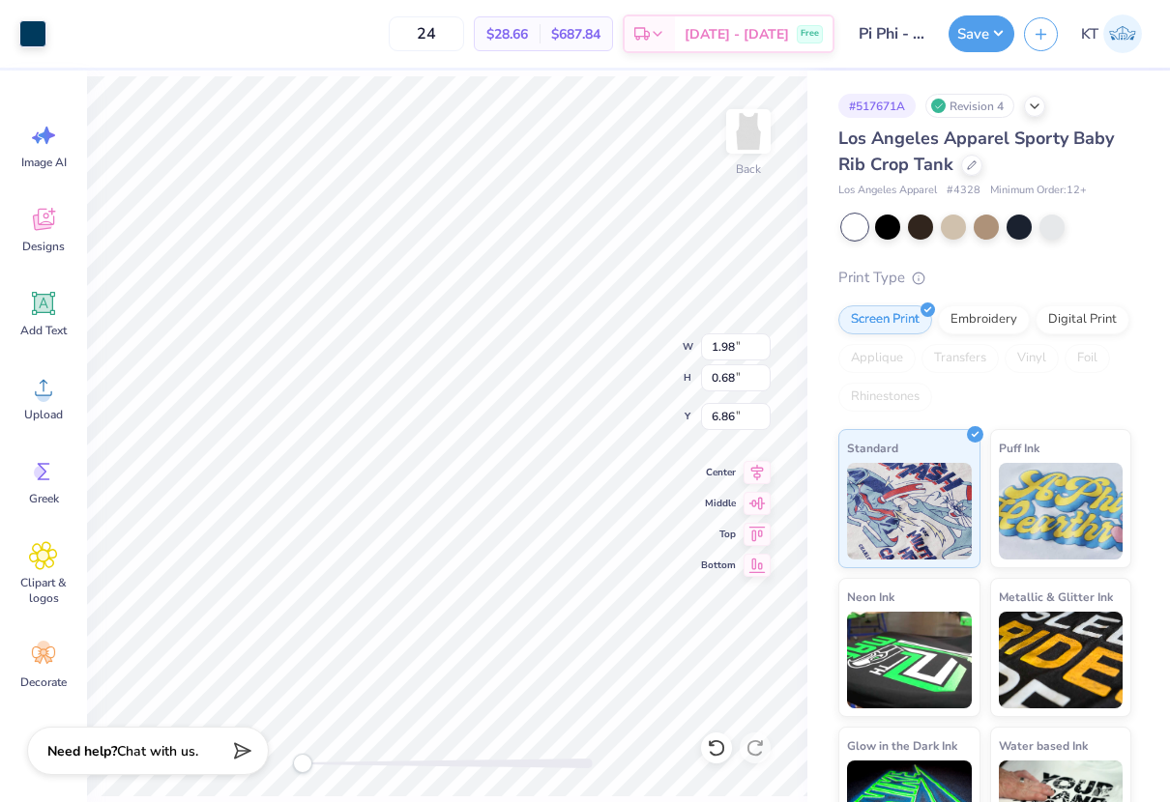
type input "1.98"
type input "0.68"
type input "6.86"
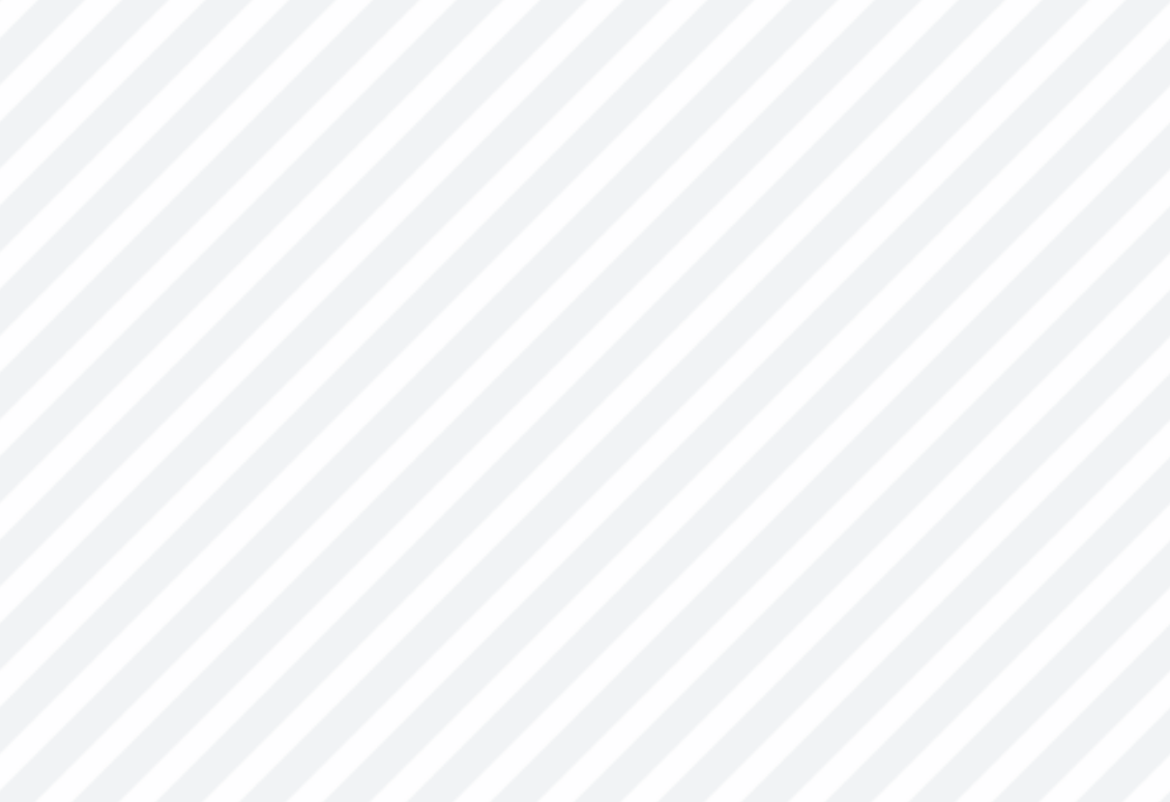
type input "0.26"
type input "0.41"
type input "4.60"
type input "3.79"
type input "0.35"
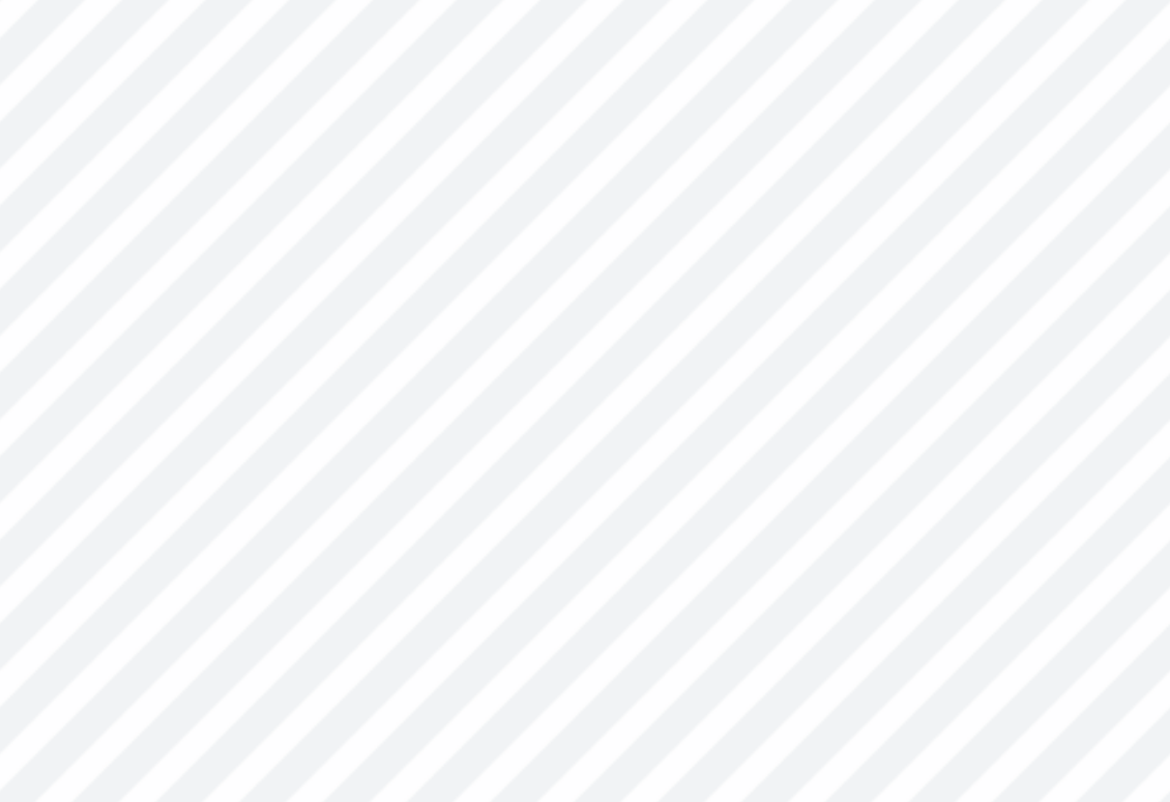
type input "4.50"
type input "3.49"
type input "0.32"
type input "4.52"
type input "1.98"
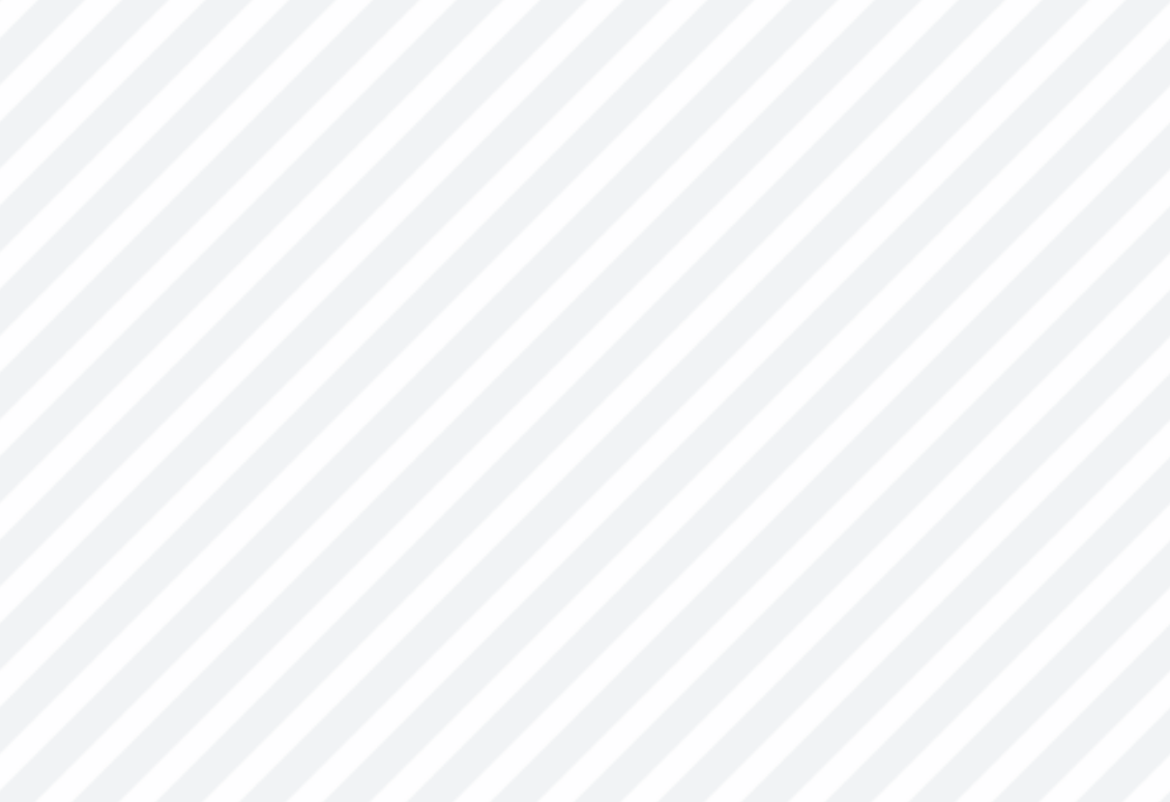
type input "0.68"
type input "6.67"
type input "1.09"
type input "0.38"
type input "6.97"
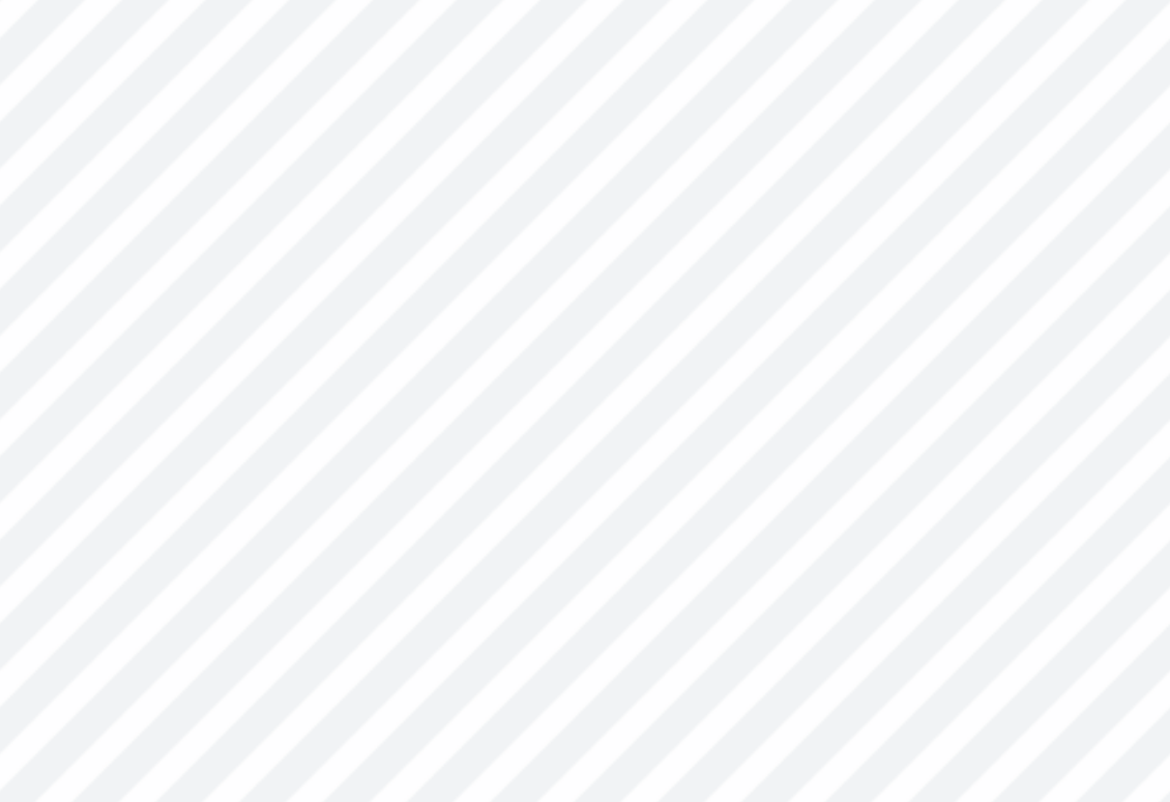
type input "0.19"
type input "4.52"
type input "6.18"
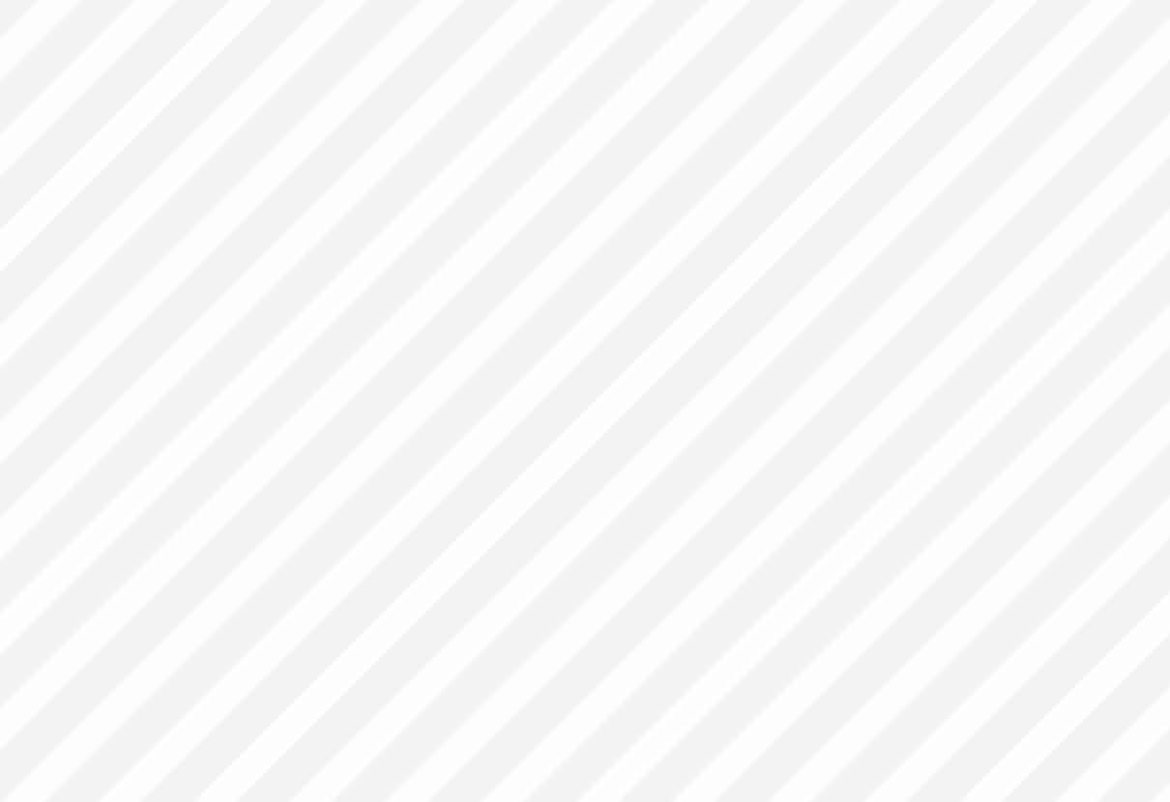
type input "4.53"
type input "3.08"
type input "0.28"
type input "4.47"
type input "1.98"
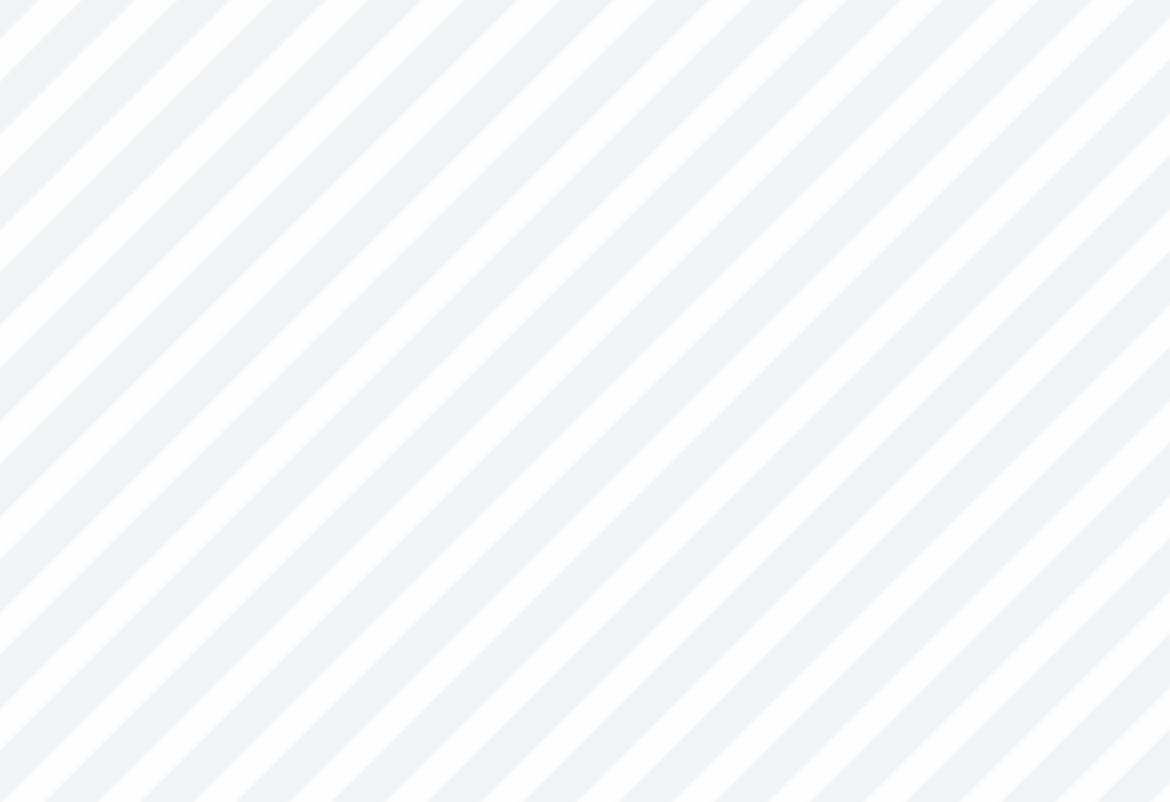
type input "0.68"
type input "6.67"
type input "1.34"
type input "0.46"
type input "6.89"
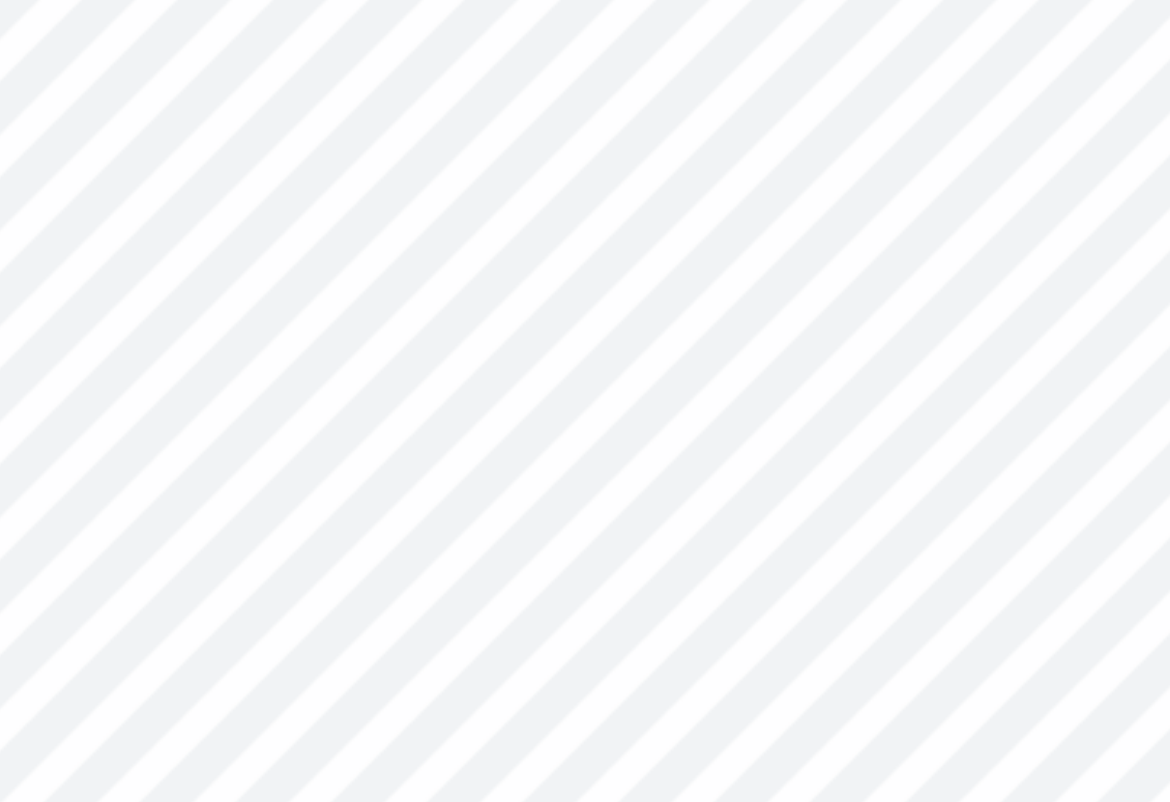
type input "0.94"
type input "0.32"
type input "4.42"
type input "4.53"
type input "0.83"
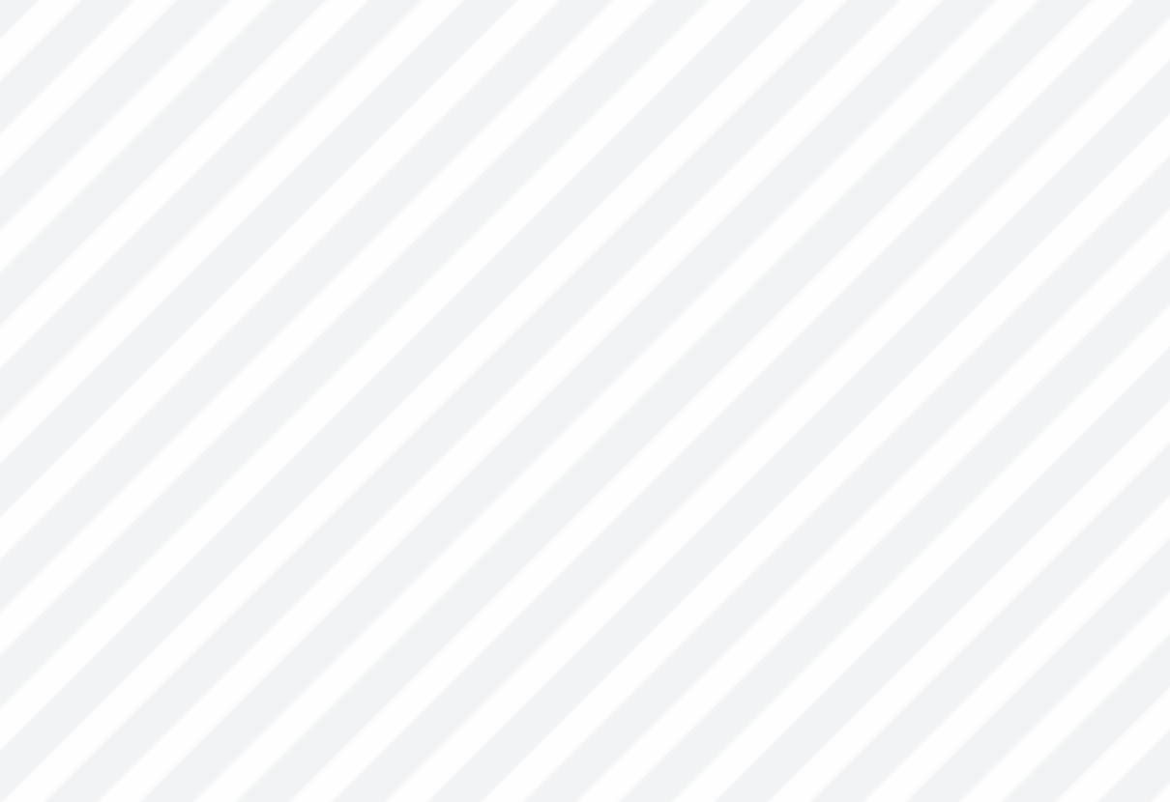
type input "0.29"
type input "4.52"
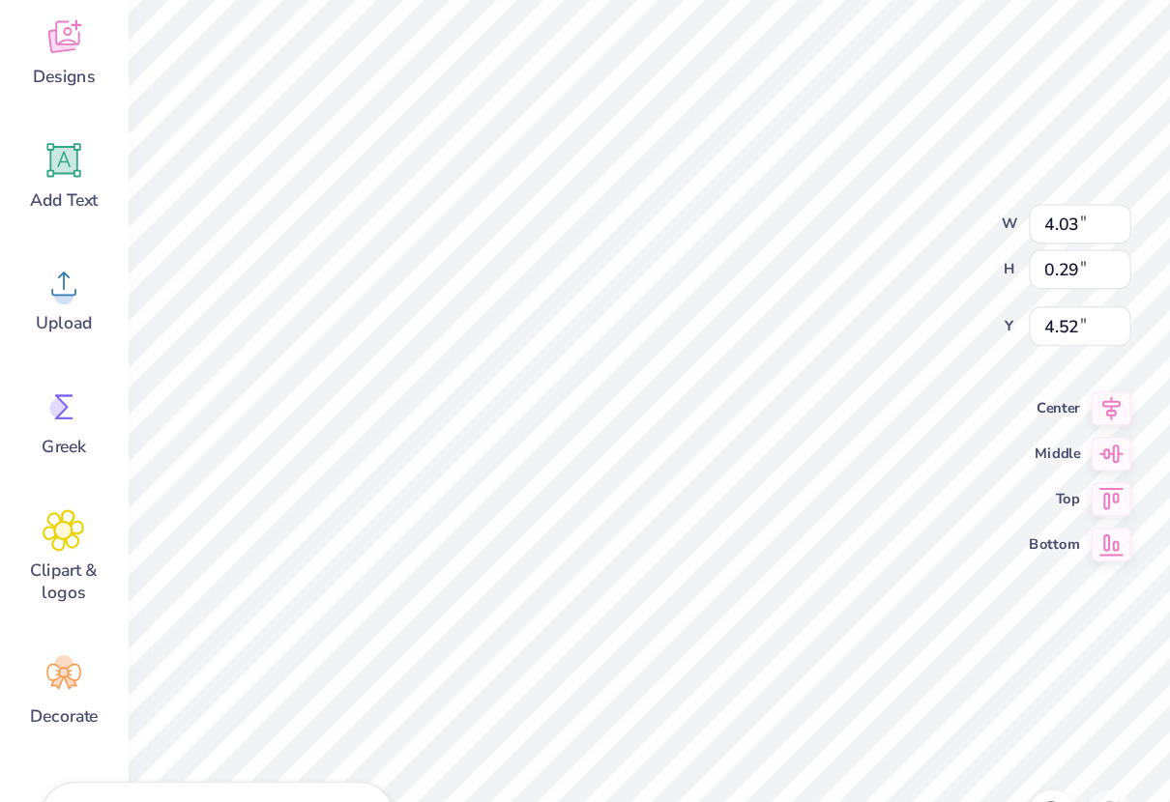
type input "5.06"
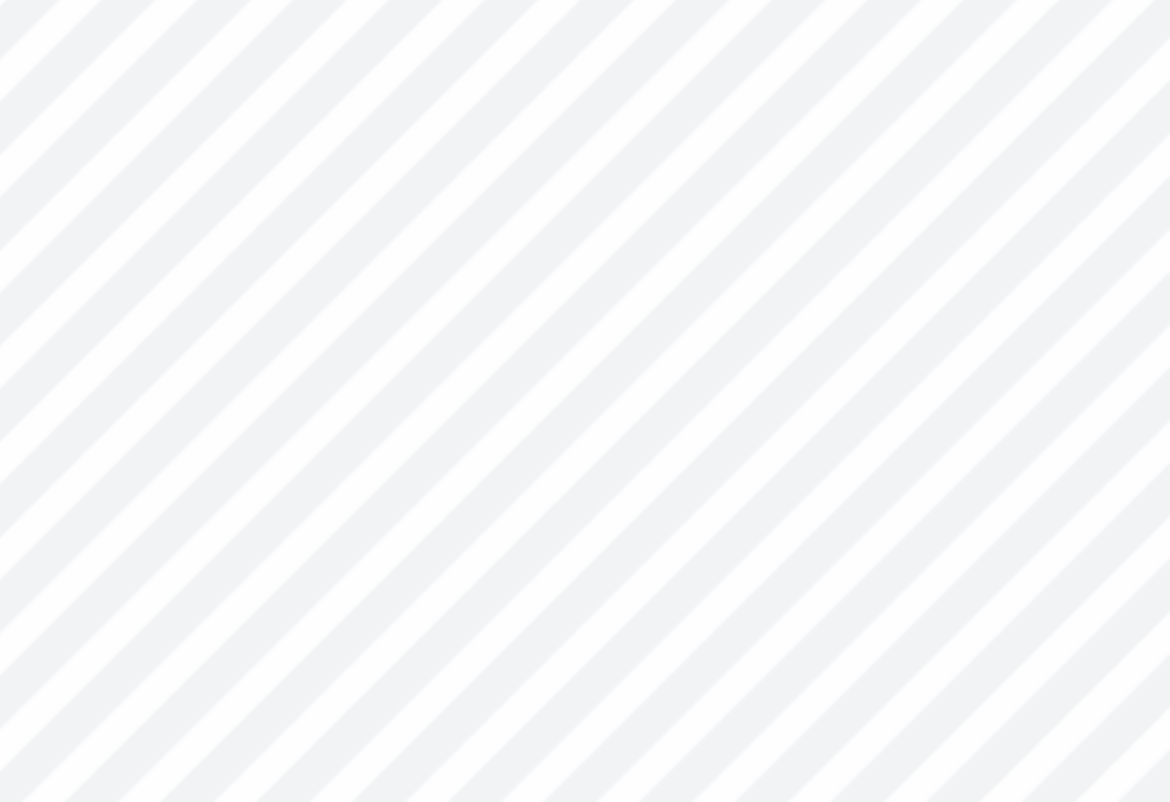
type input "4.40"
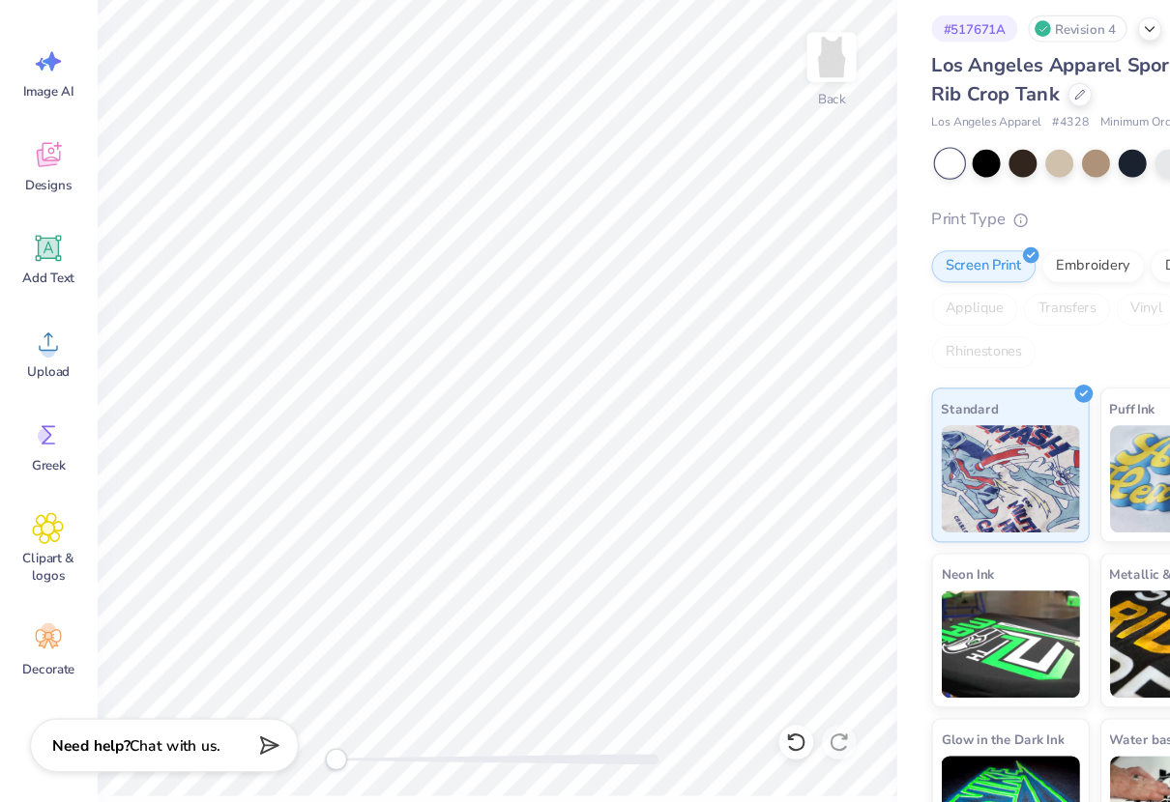
scroll to position [0, 0]
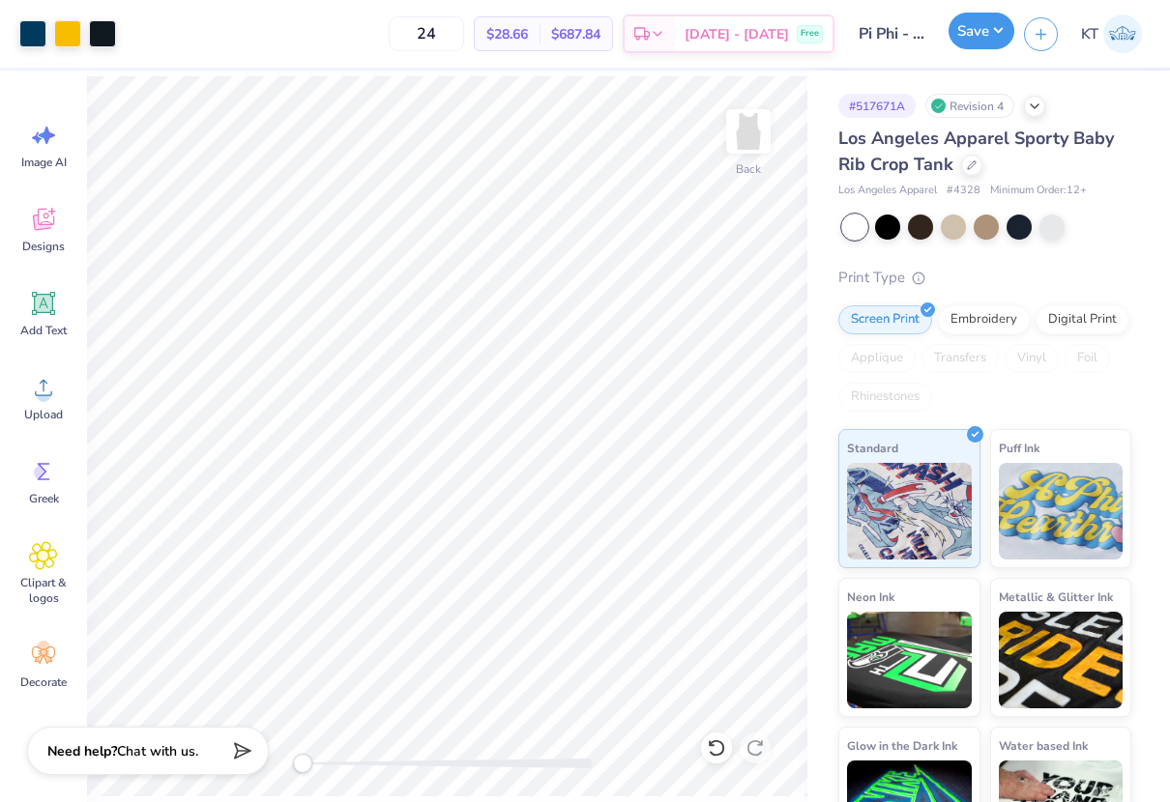
click at [972, 23] on button "Save" at bounding box center [981, 31] width 66 height 37
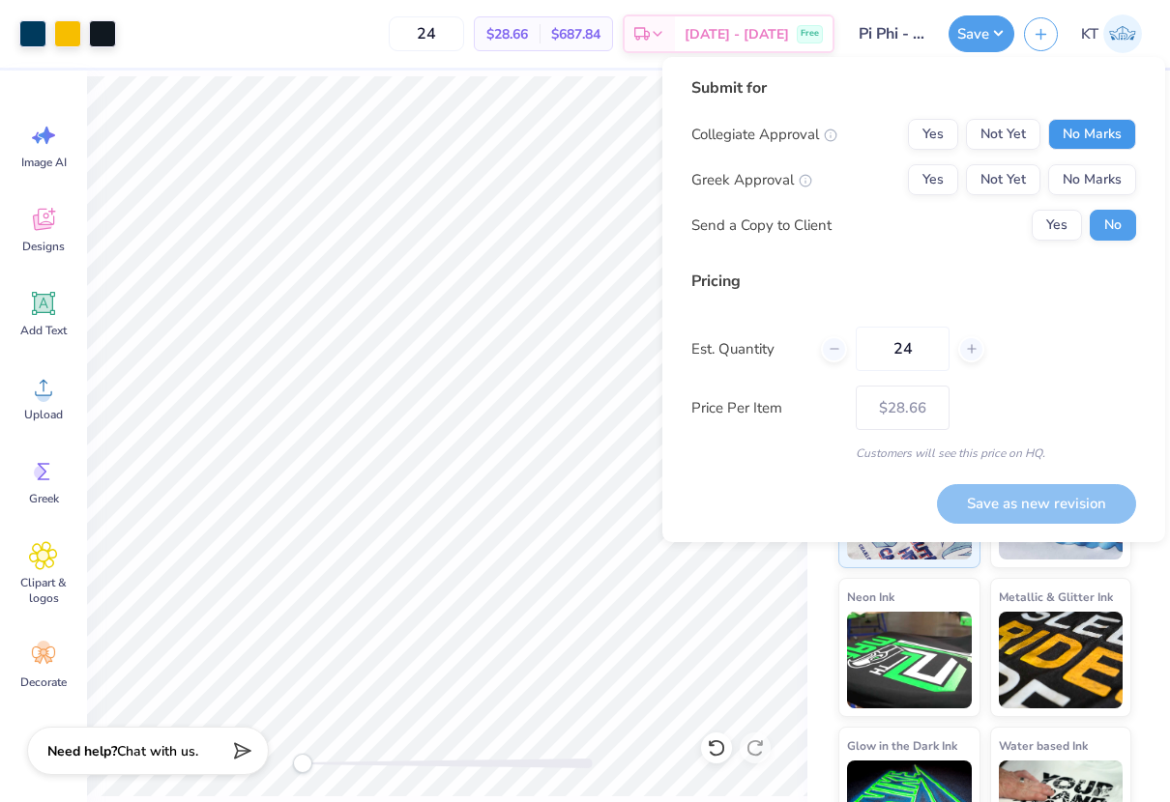
click at [1080, 138] on button "No Marks" at bounding box center [1092, 134] width 88 height 31
click at [934, 179] on button "Yes" at bounding box center [933, 179] width 50 height 31
click at [1013, 497] on button "Save as new revision" at bounding box center [1036, 504] width 199 height 40
type input "$28.66"
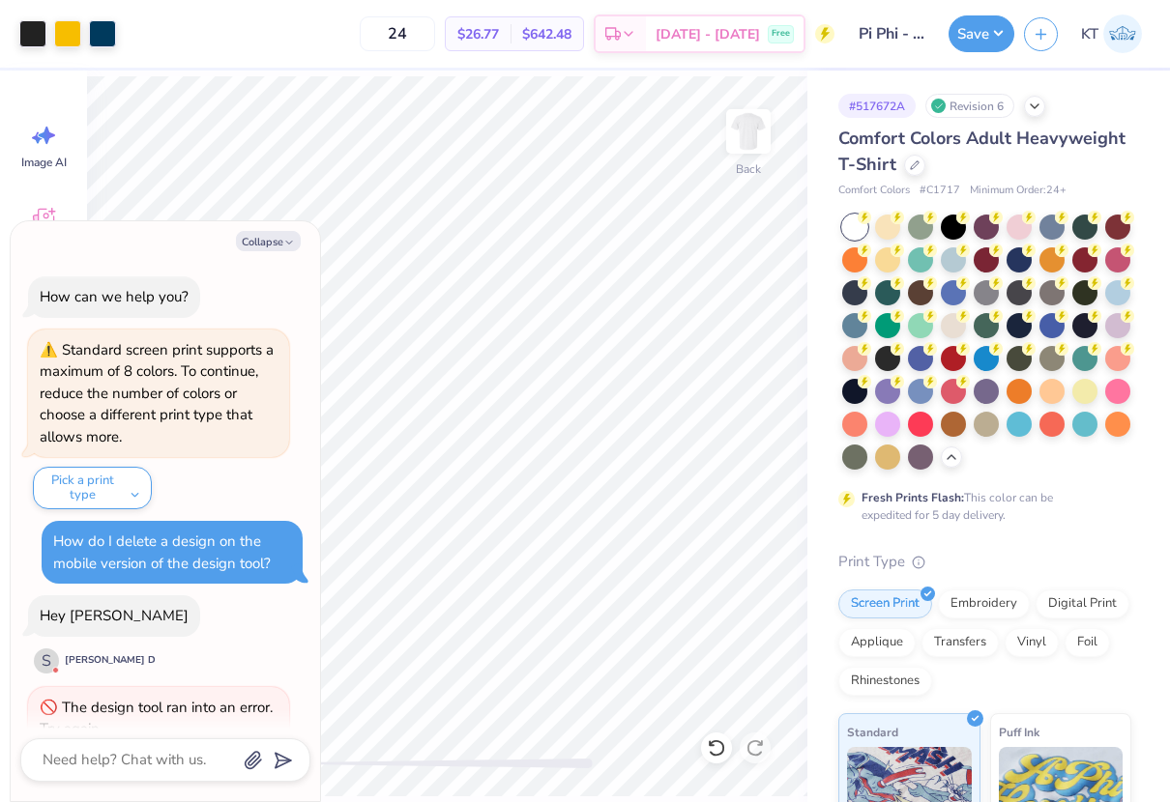
scroll to position [66, 0]
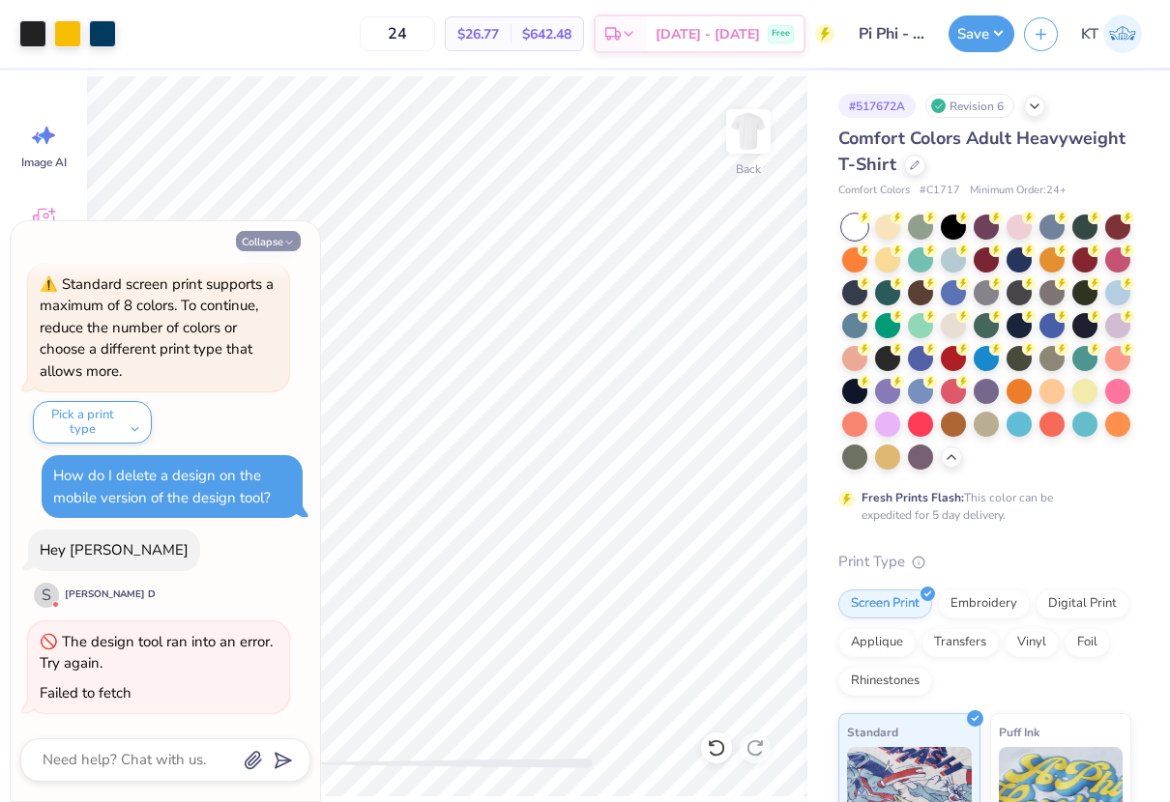
click at [279, 238] on button "Collapse" at bounding box center [268, 241] width 65 height 20
type textarea "x"
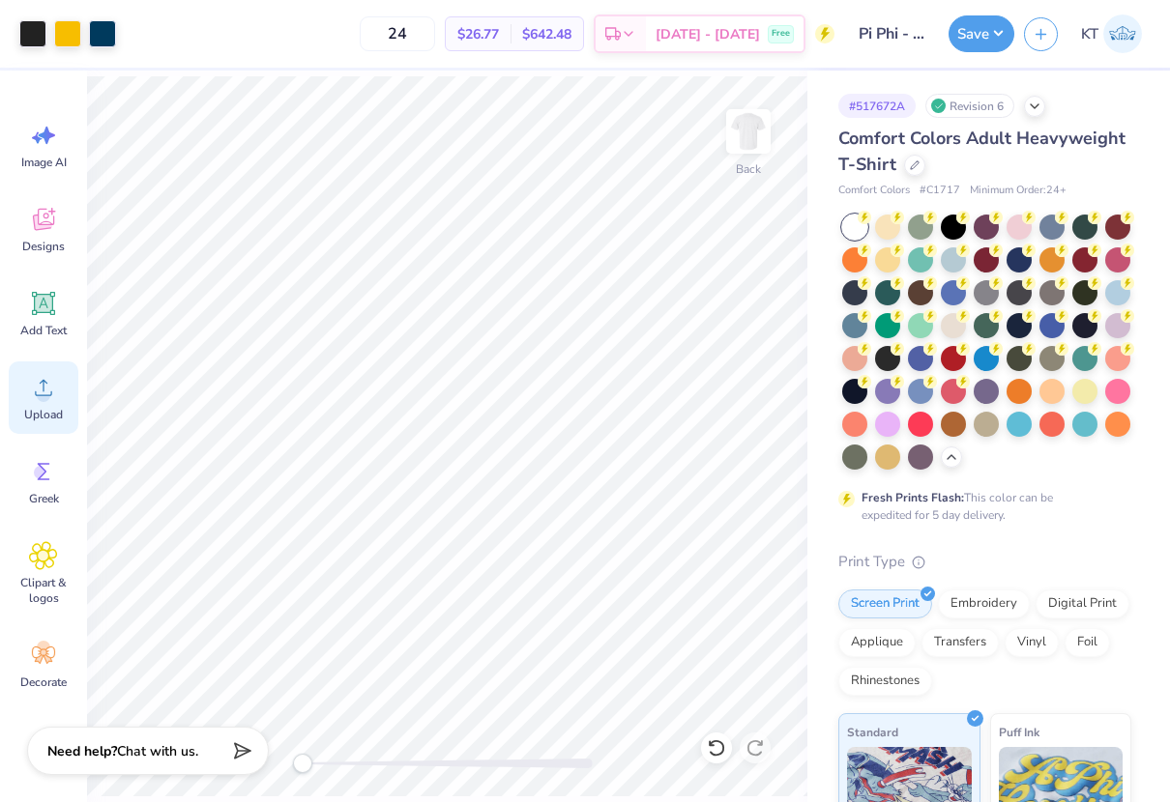
click at [43, 386] on icon at bounding box center [43, 387] width 29 height 29
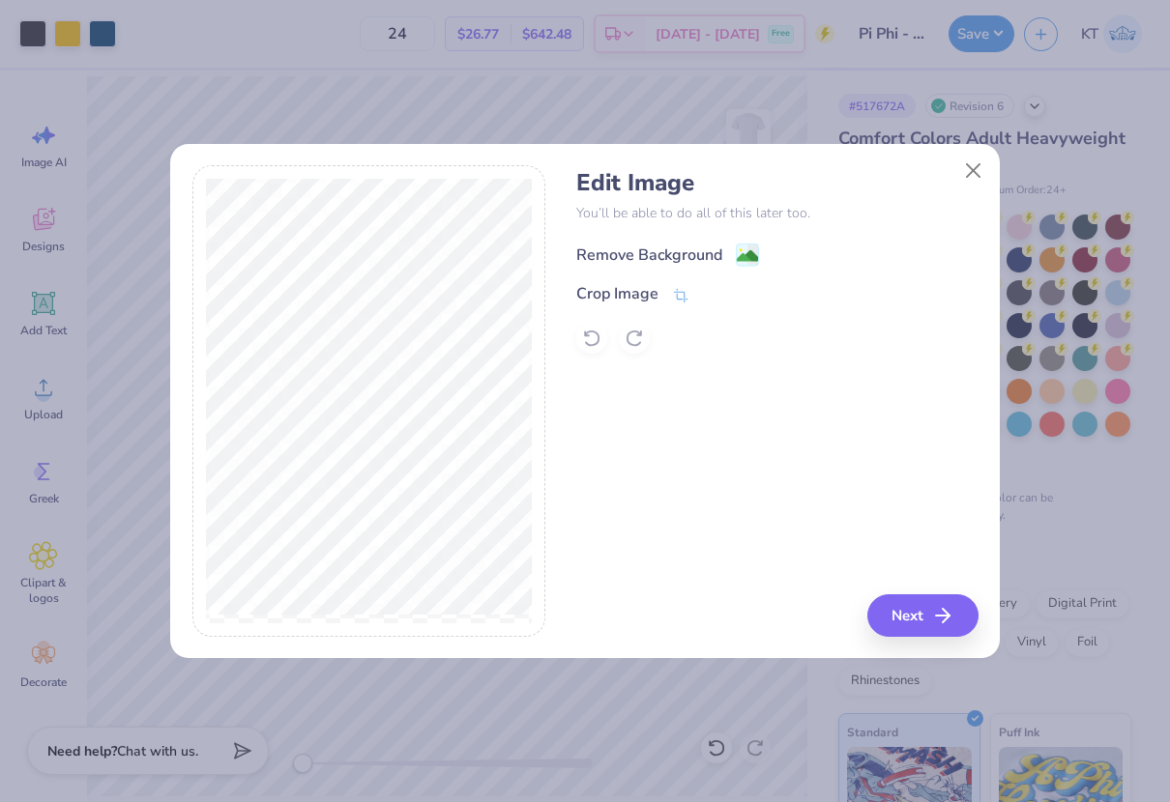
click at [741, 263] on image at bounding box center [747, 256] width 21 height 21
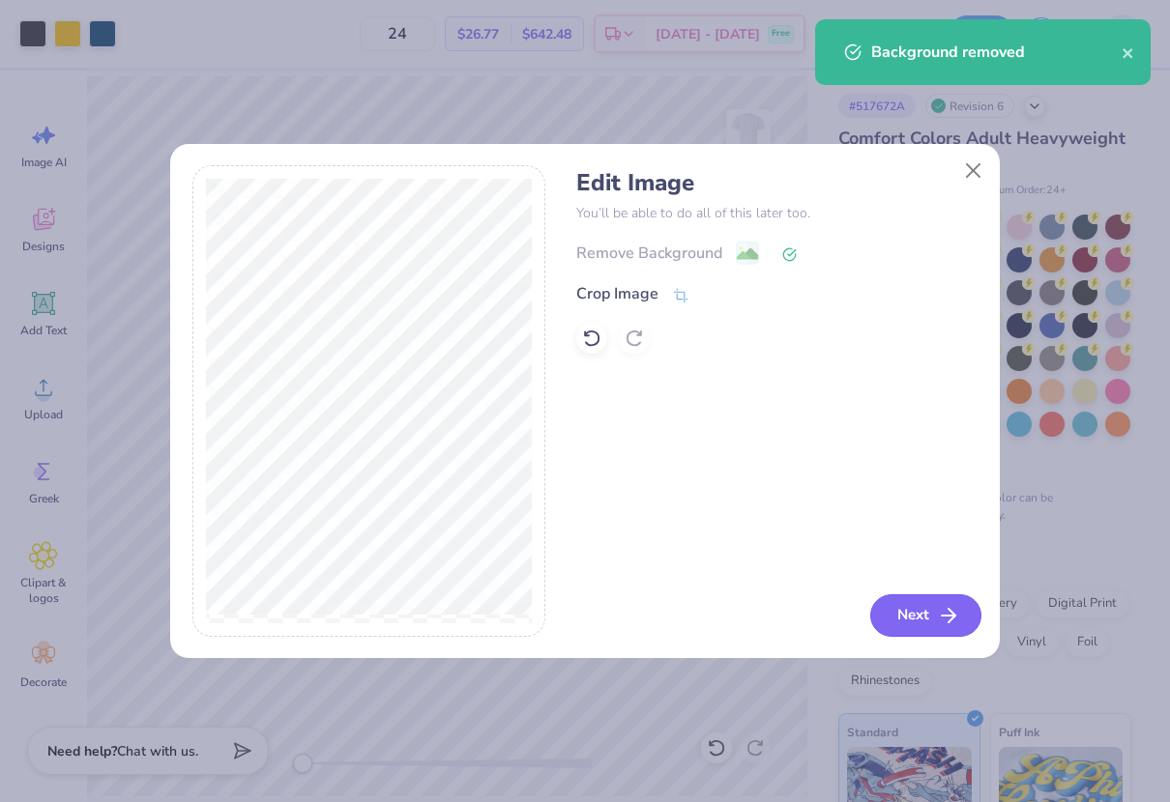
click at [907, 611] on button "Next" at bounding box center [925, 615] width 111 height 43
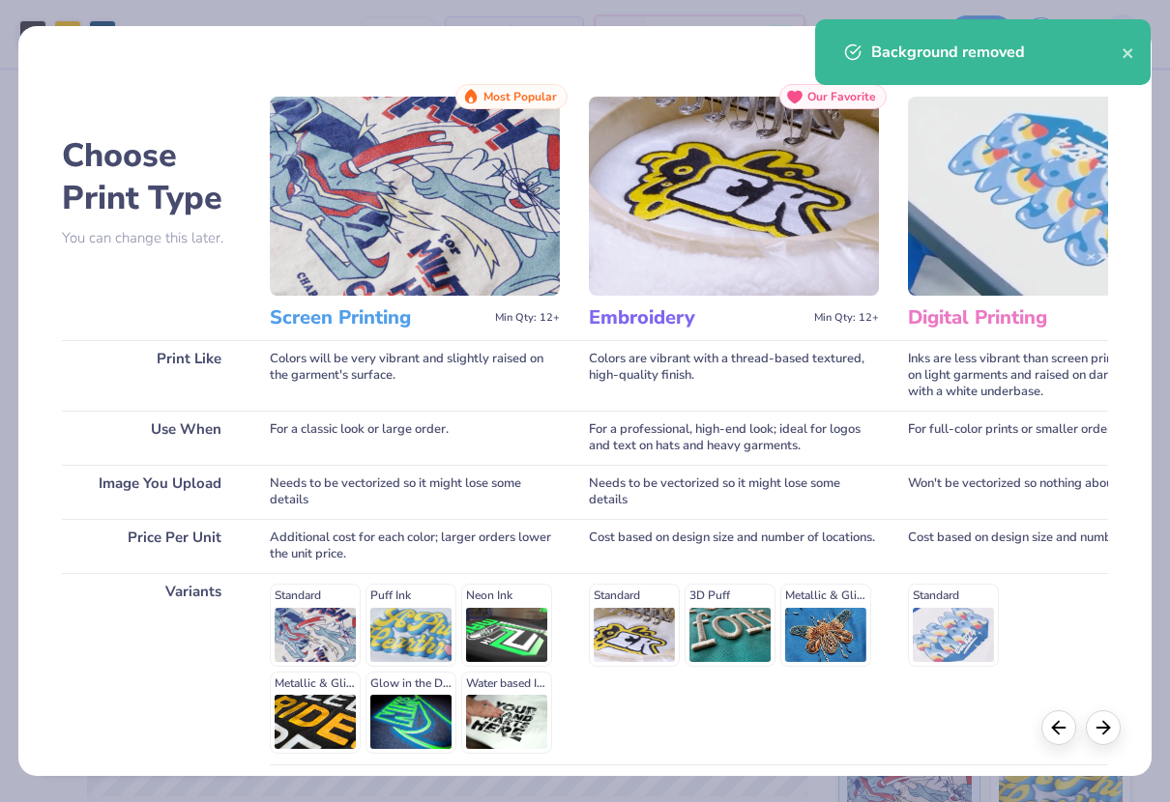
scroll to position [161, 0]
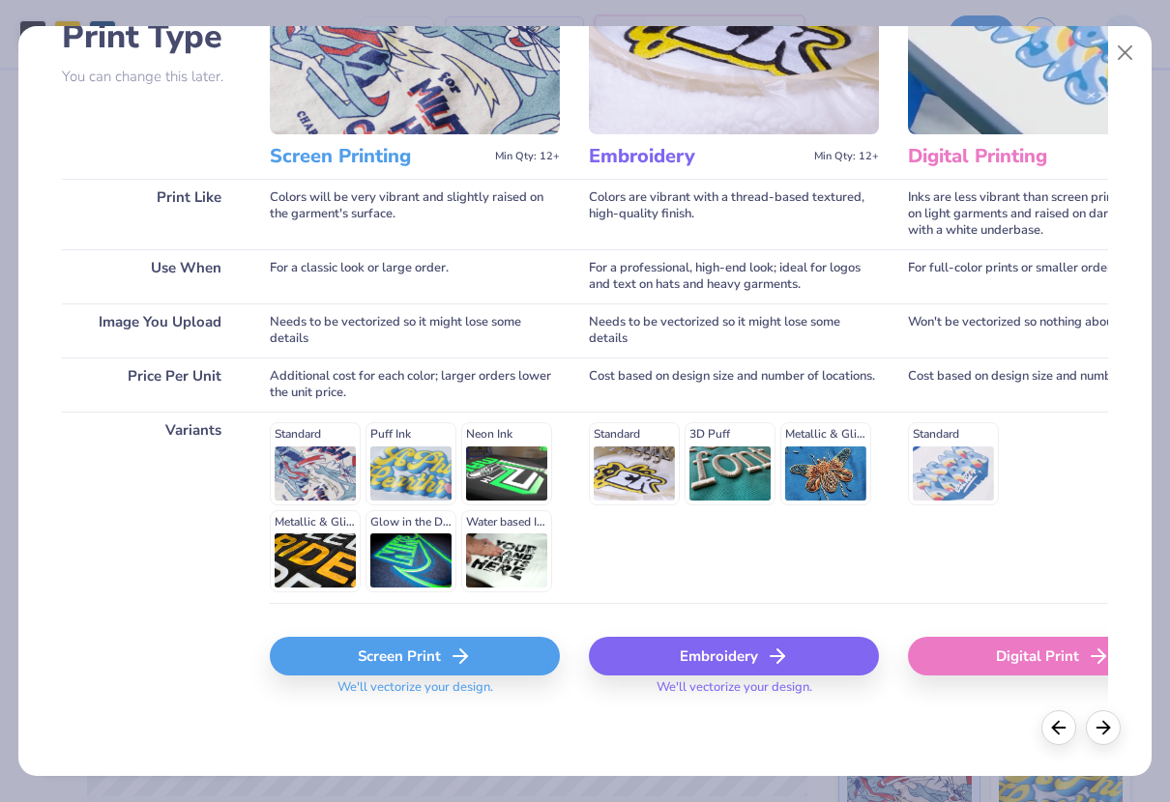
click at [341, 660] on div "Screen Print" at bounding box center [415, 656] width 290 height 39
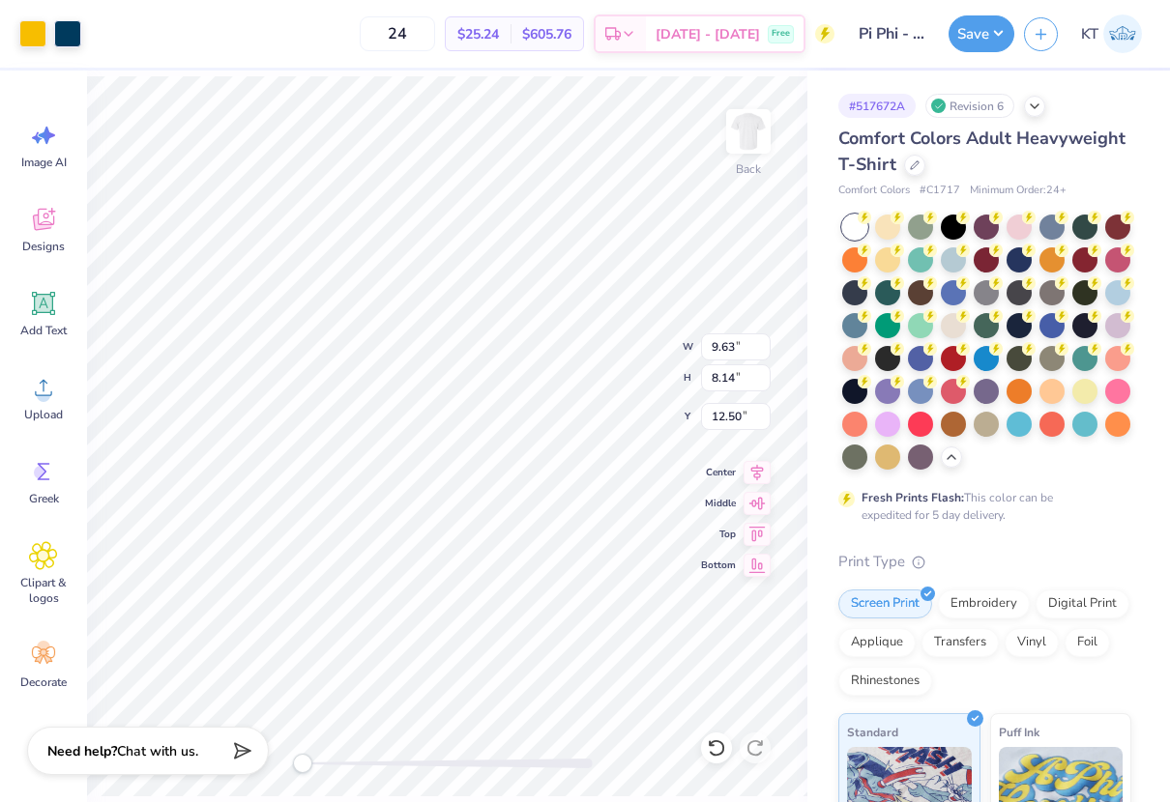
type input "6.91"
type input "5.84"
type input "5.05"
type input "7.13"
type input "6.03"
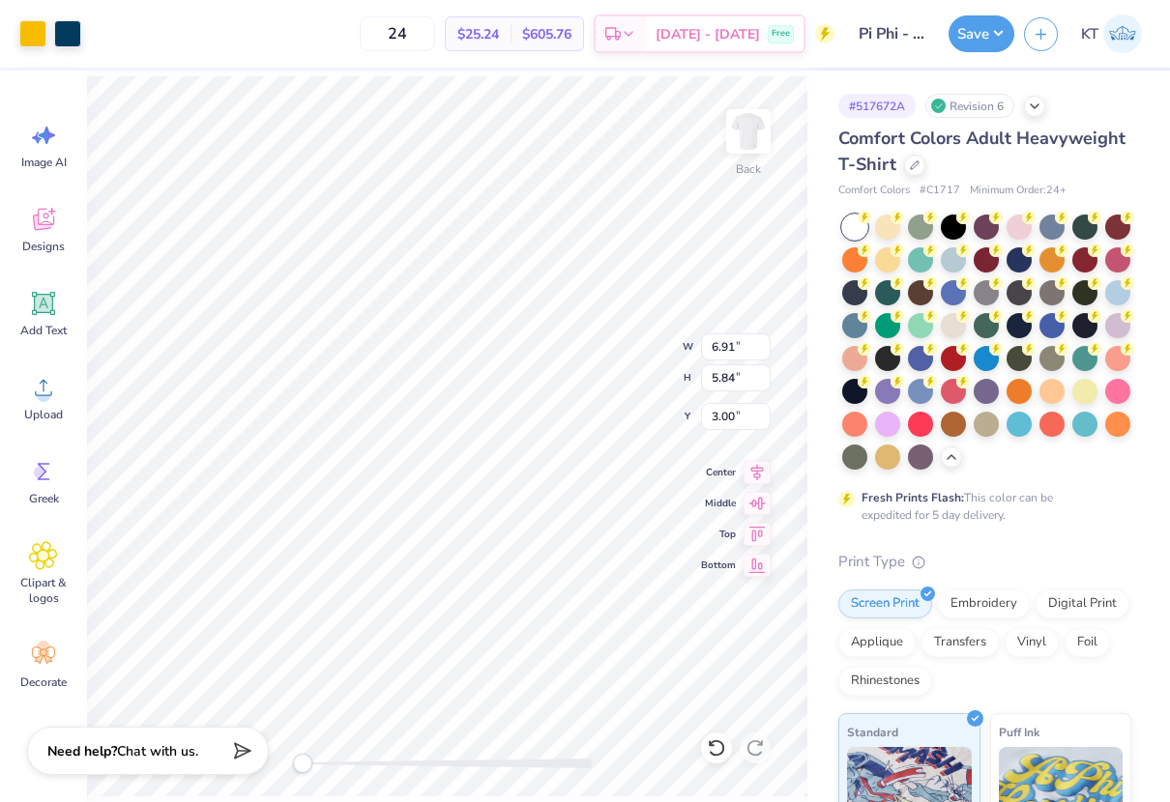
type input "2.81"
click at [976, 27] on button "Save" at bounding box center [981, 31] width 66 height 37
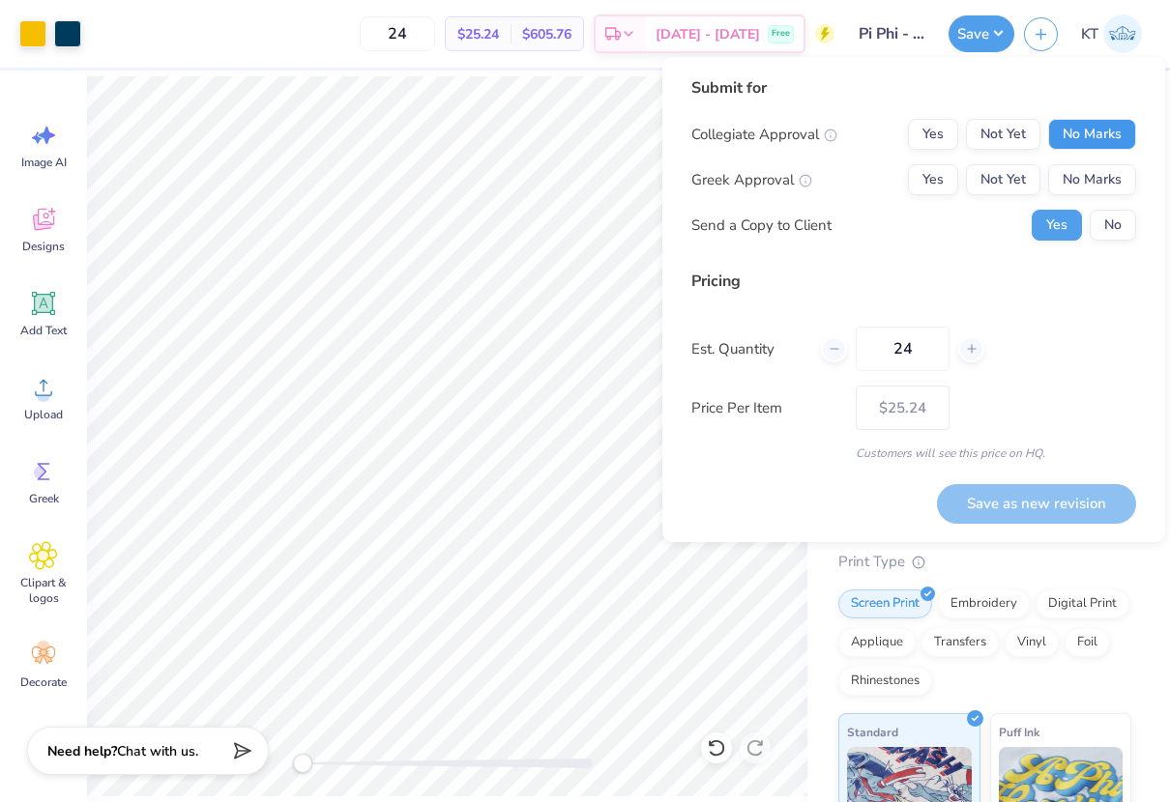
click at [1076, 146] on button "No Marks" at bounding box center [1092, 134] width 88 height 31
click at [927, 186] on button "Yes" at bounding box center [933, 179] width 50 height 31
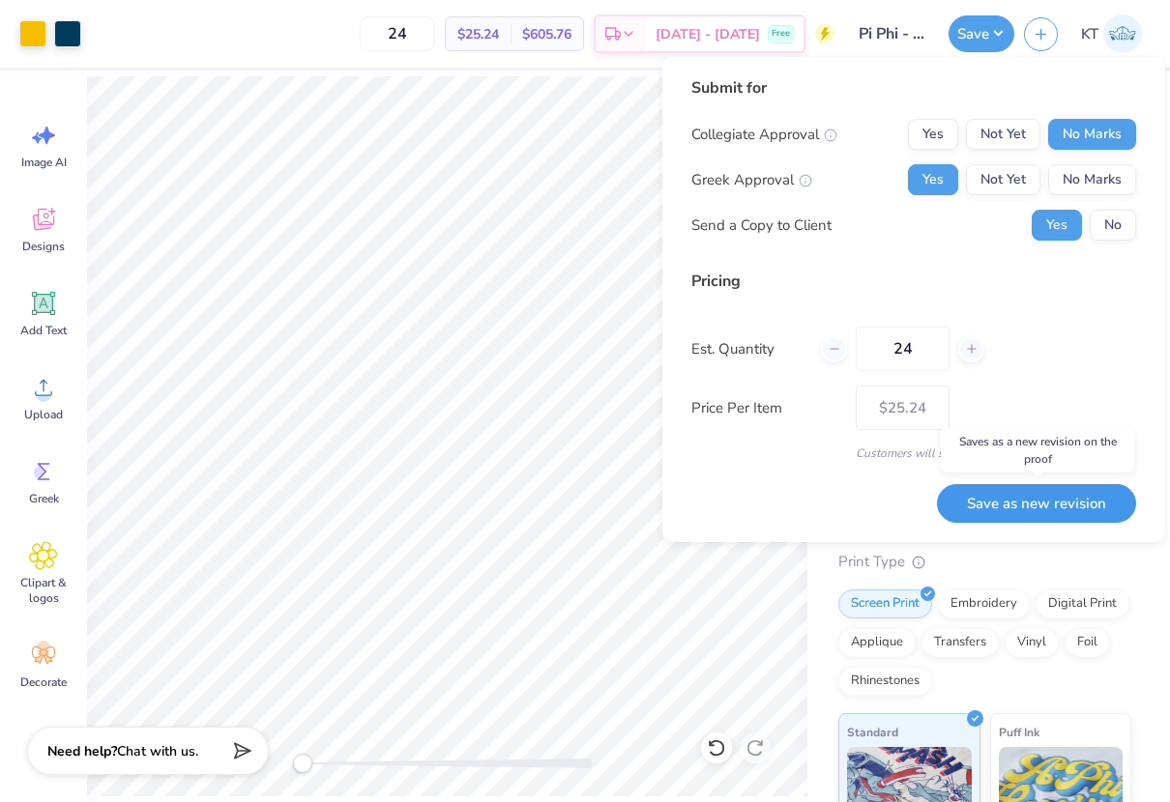
click at [990, 503] on button "Save as new revision" at bounding box center [1036, 504] width 199 height 40
type input "$25.24"
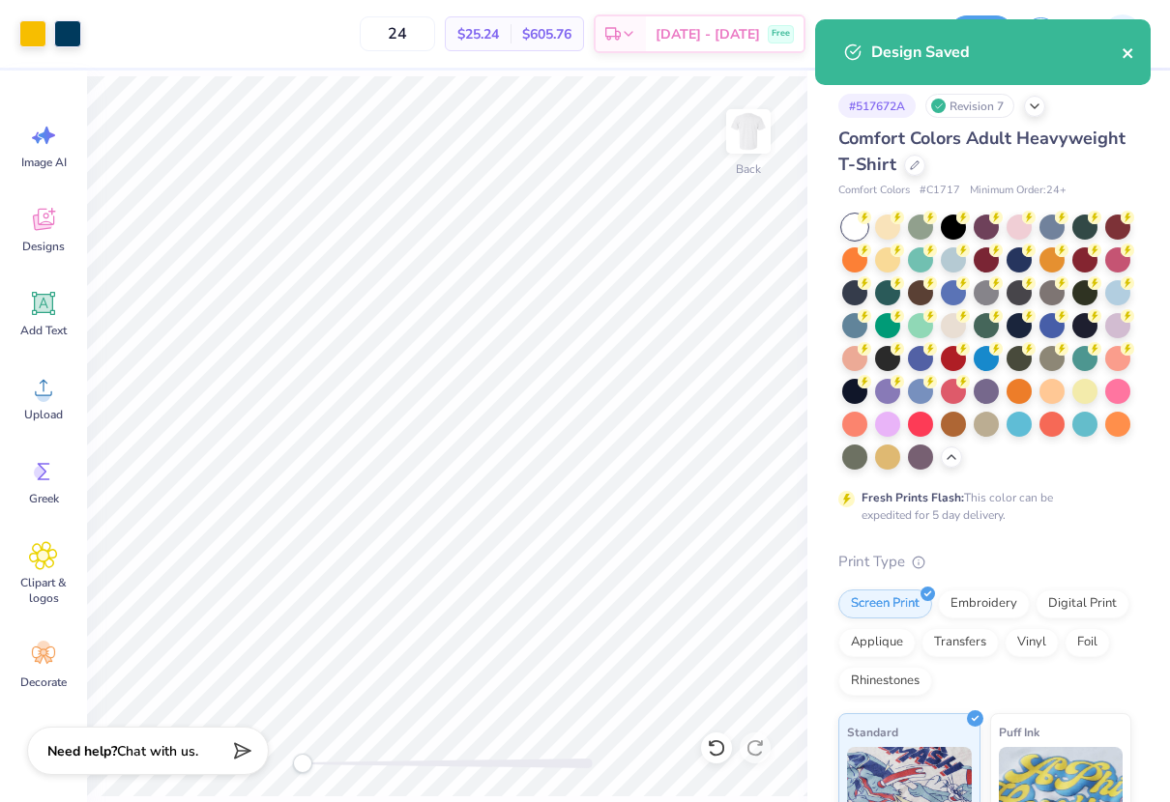
click at [1131, 54] on icon "close" at bounding box center [1128, 52] width 14 height 15
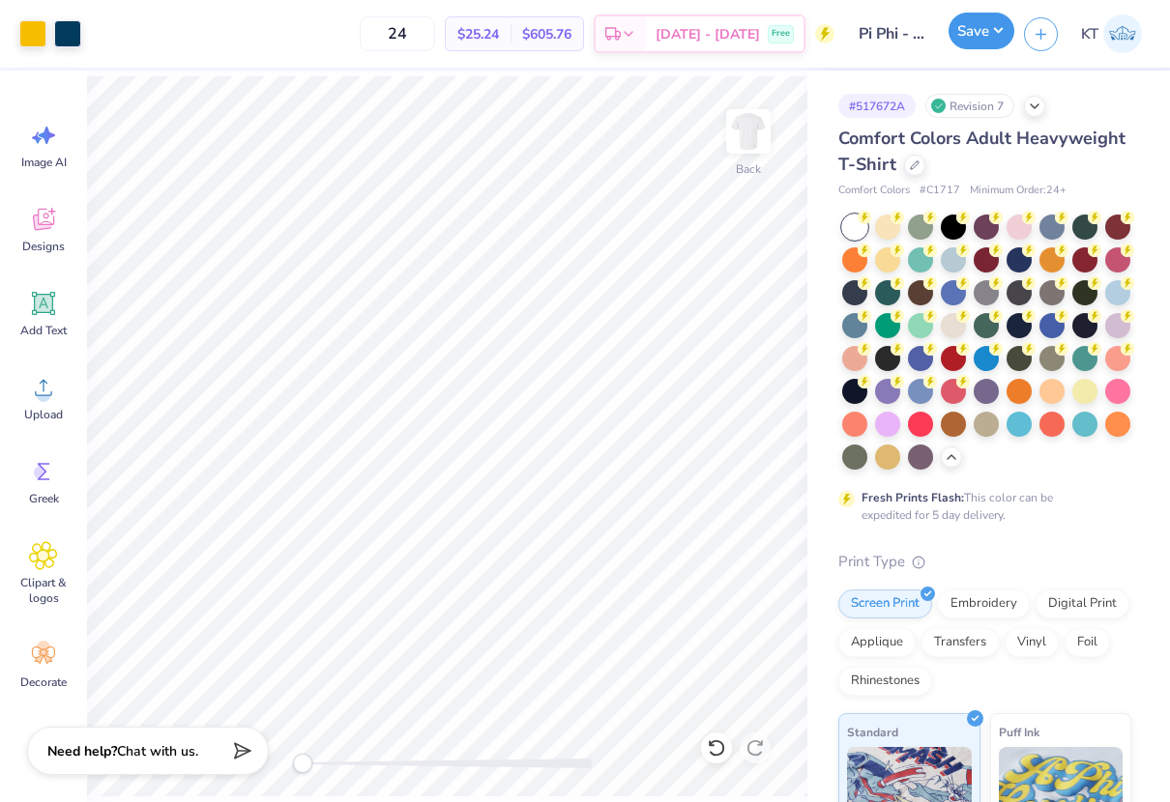
click at [968, 28] on button "Save" at bounding box center [981, 31] width 66 height 37
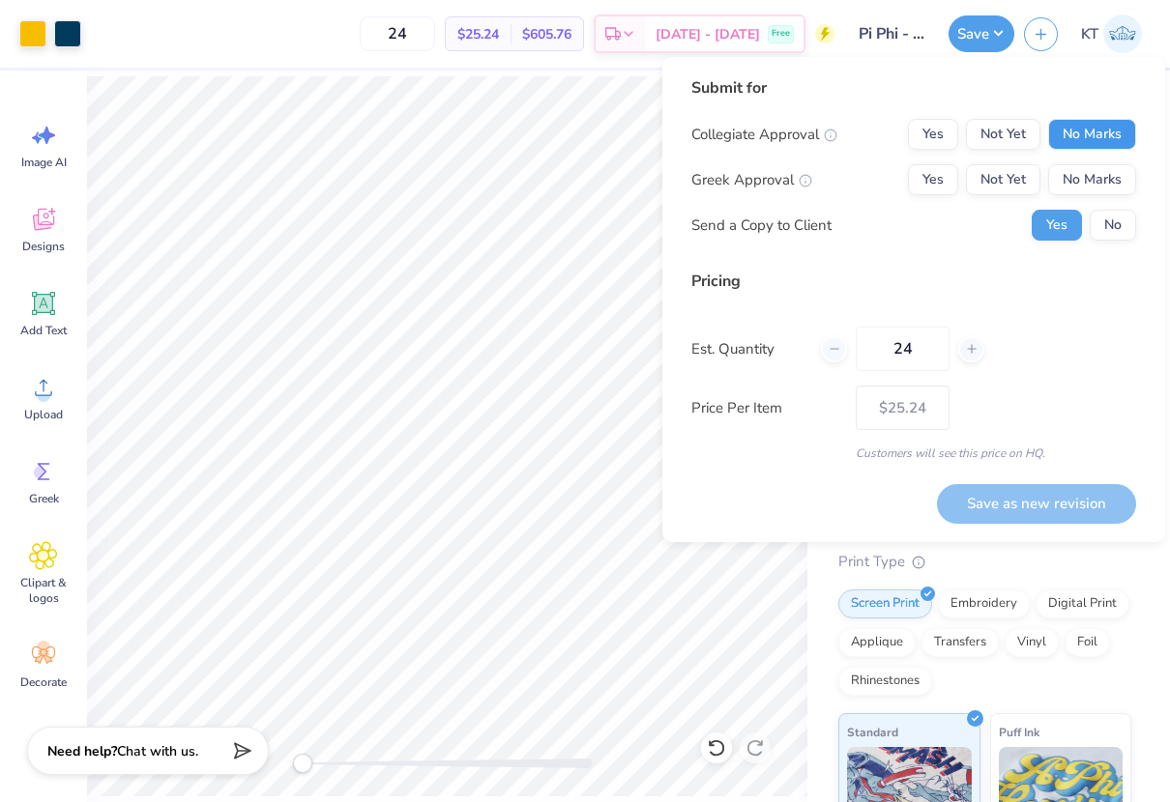
click at [1104, 130] on button "No Marks" at bounding box center [1092, 134] width 88 height 31
click at [932, 186] on button "Yes" at bounding box center [933, 179] width 50 height 31
click at [976, 502] on button "Save as new revision" at bounding box center [1036, 504] width 199 height 40
type input "$25.24"
